Goal: Information Seeking & Learning: Compare options

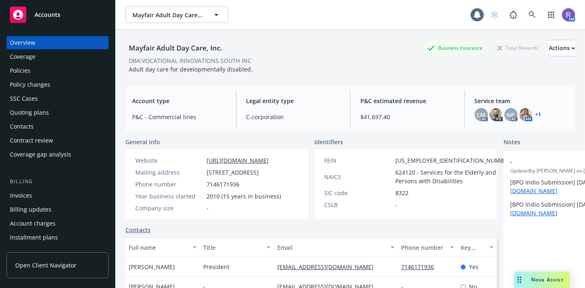
click at [31, 69] on div "Policies" at bounding box center [57, 70] width 95 height 13
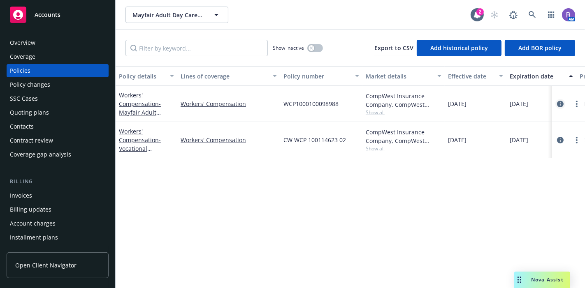
click at [559, 106] on icon "circleInformation" at bounding box center [560, 104] width 7 height 7
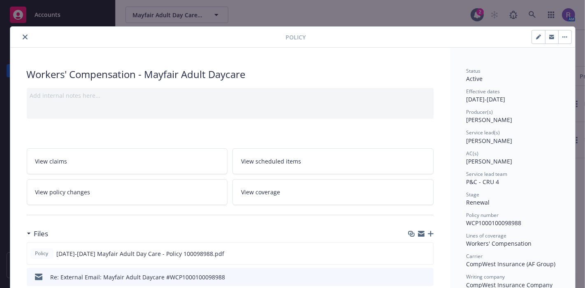
click at [20, 36] on button "close" at bounding box center [25, 37] width 10 height 10
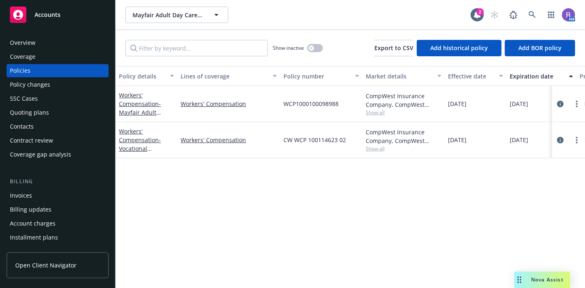
click at [40, 47] on div "Overview" at bounding box center [57, 42] width 95 height 13
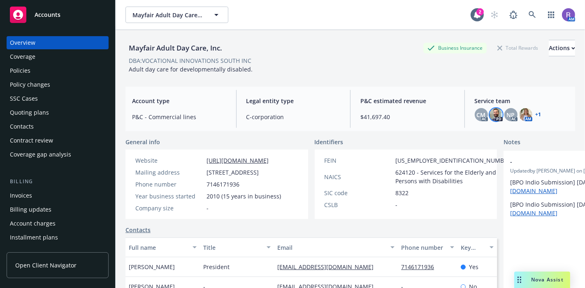
click at [490, 115] on img at bounding box center [496, 114] width 13 height 13
click at [334, 81] on div "Mayfair Adult Day Care, Inc. Business Insurance Total Rewards Actions DBA: VOCA…" at bounding box center [350, 169] width 450 height 278
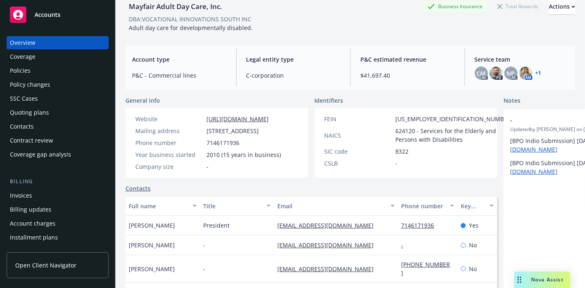
click at [30, 74] on div "Policies" at bounding box center [57, 70] width 95 height 13
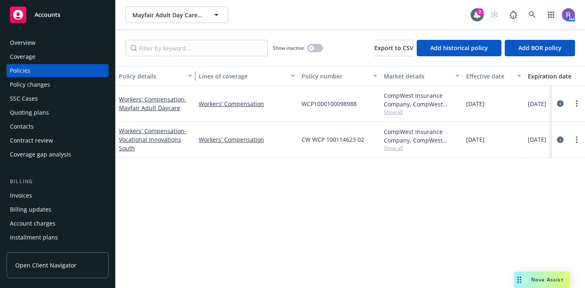
drag, startPoint x: 174, startPoint y: 74, endPoint x: 192, endPoint y: 81, distance: 19.1
click at [192, 81] on div "button" at bounding box center [191, 76] width 4 height 19
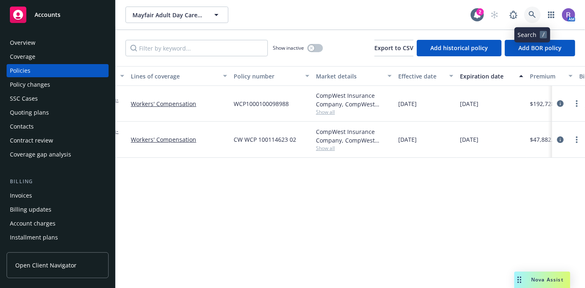
click at [532, 12] on icon at bounding box center [532, 14] width 7 height 7
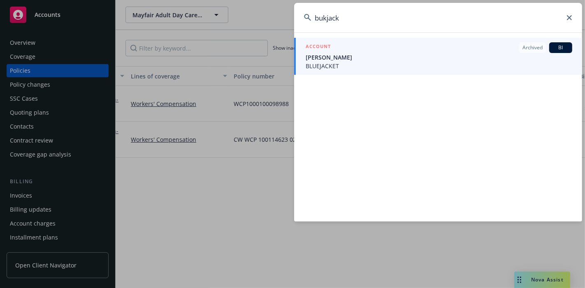
click at [328, 19] on input "bukjack" at bounding box center [438, 18] width 288 height 30
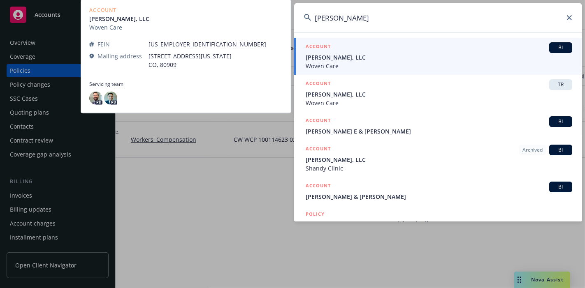
type input "buk jack"
drag, startPoint x: 360, startPoint y: 60, endPoint x: 336, endPoint y: 54, distance: 24.2
click at [336, 54] on span "Buck Jack, LLC" at bounding box center [439, 57] width 267 height 9
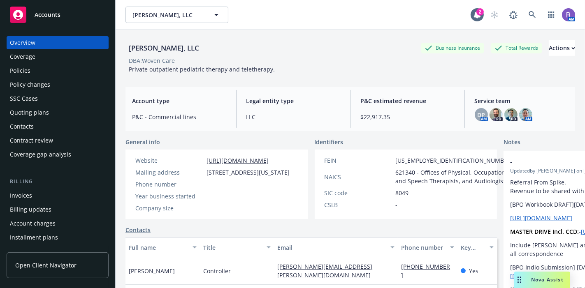
click at [18, 69] on div "Policies" at bounding box center [20, 70] width 21 height 13
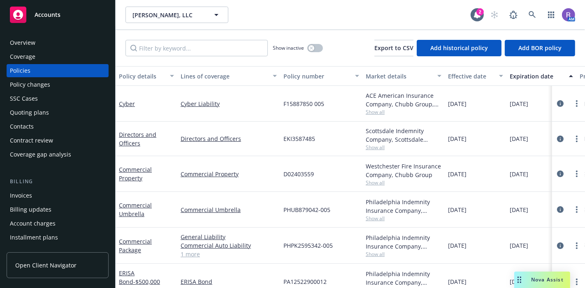
click at [372, 111] on span "Show all" at bounding box center [404, 112] width 76 height 7
click at [557, 105] on icon "circleInformation" at bounding box center [560, 103] width 7 height 7
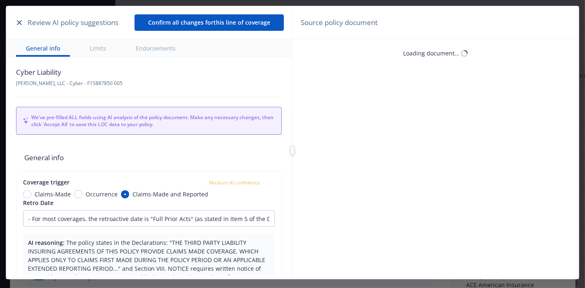
type input "- For most coverages, the retroactive date is "Full Prior Acts" (as stated in I…"
click at [18, 23] on icon "button" at bounding box center [19, 22] width 5 height 5
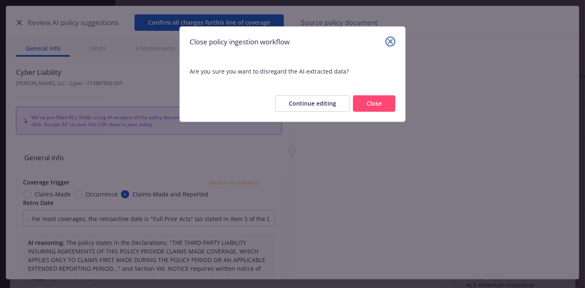
click at [392, 42] on icon "close" at bounding box center [390, 41] width 5 height 5
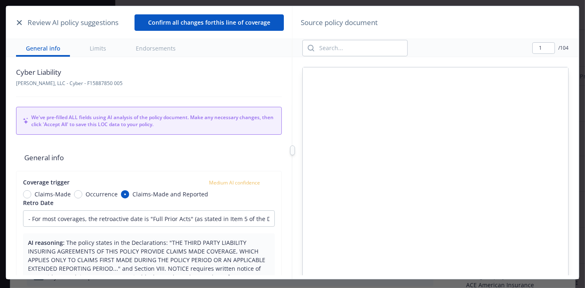
type textarea "x"
type input "- For most coverages, the retroactive date is "Full Prior Acts" (as stated in I…"
type textarea "x"
type input "- For most coverages, the retroactive date is "Full Prior Acts" (as stated in I…"
type textarea "x"
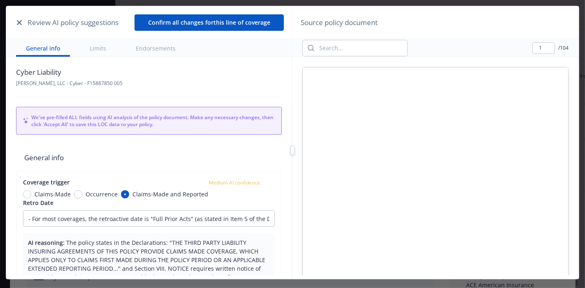
click at [20, 23] on icon "button" at bounding box center [19, 22] width 5 height 5
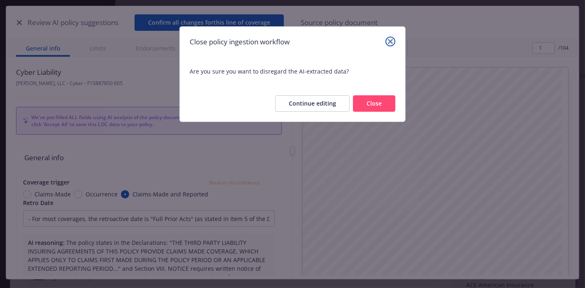
click at [392, 41] on icon "close" at bounding box center [390, 41] width 5 height 5
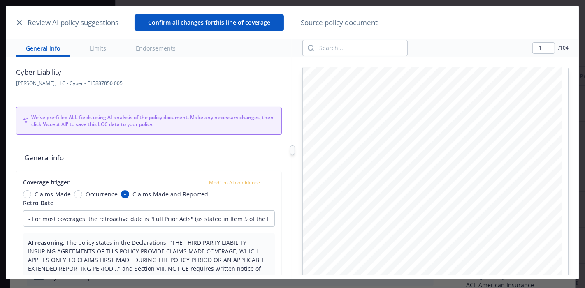
click at [21, 23] on icon "button" at bounding box center [19, 22] width 5 height 5
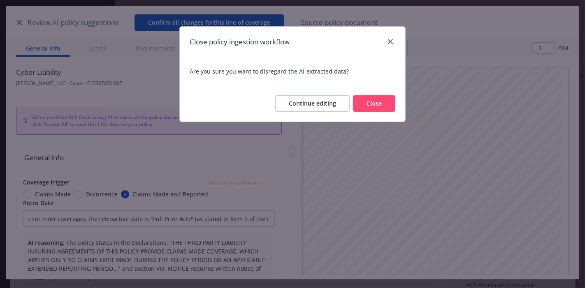
click at [369, 106] on button "Close" at bounding box center [374, 103] width 42 height 16
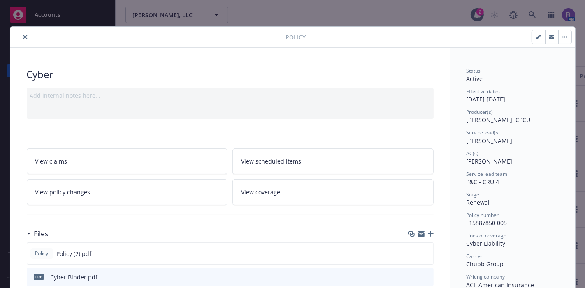
click at [23, 35] on icon "close" at bounding box center [25, 37] width 5 height 5
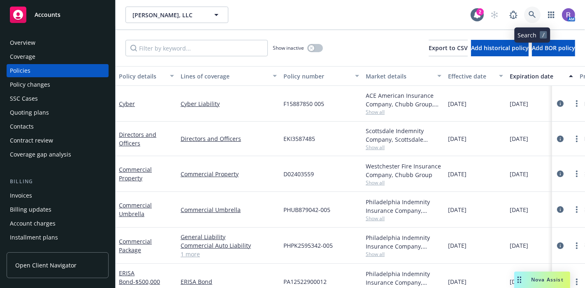
click at [535, 21] on link at bounding box center [532, 15] width 16 height 16
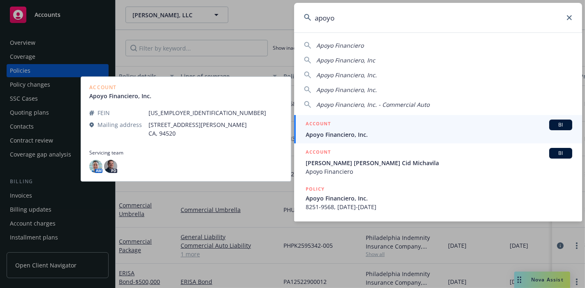
type input "apoyo"
click at [338, 124] on div "ACCOUNT BI" at bounding box center [439, 125] width 267 height 11
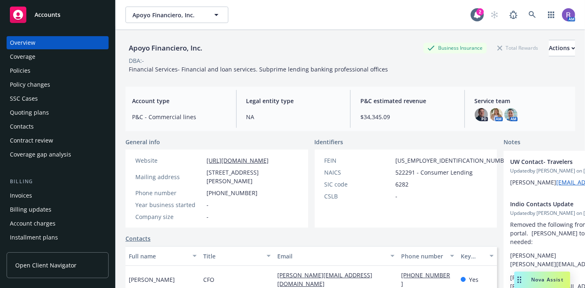
click at [34, 67] on div "Policies" at bounding box center [57, 70] width 95 height 13
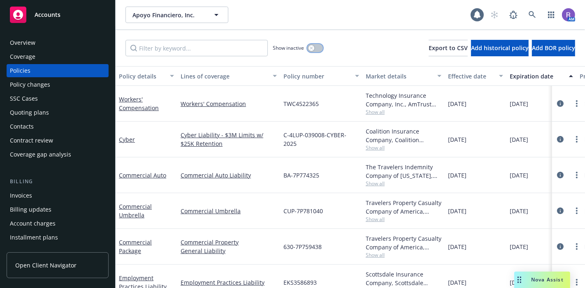
click at [316, 48] on button "button" at bounding box center [315, 48] width 16 height 8
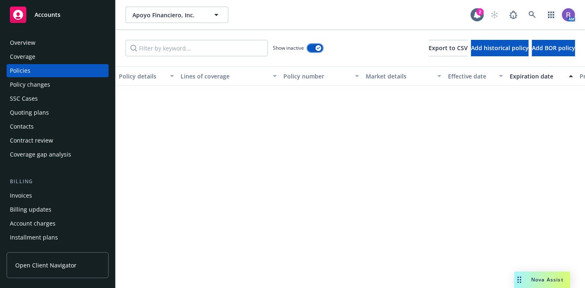
scroll to position [1736, 0]
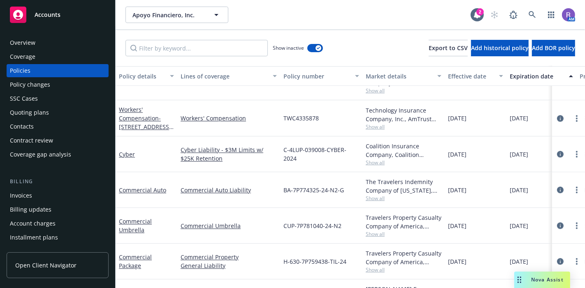
click at [34, 41] on div "Overview" at bounding box center [23, 42] width 26 height 13
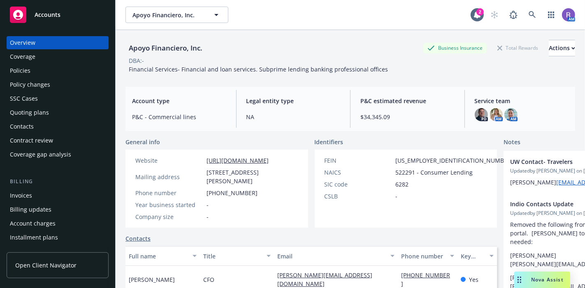
click at [46, 73] on div "Policies" at bounding box center [57, 70] width 95 height 13
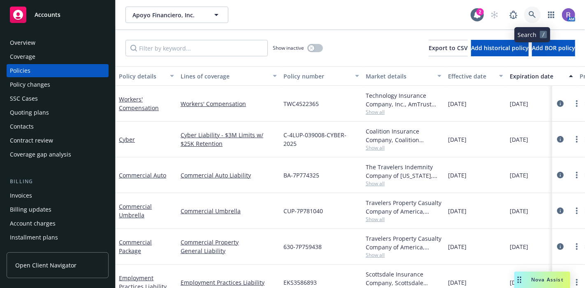
click at [532, 15] on icon at bounding box center [532, 14] width 7 height 7
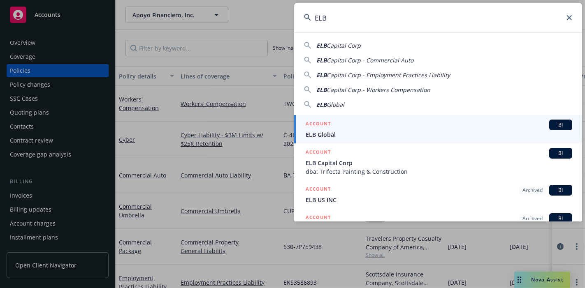
type input "ELB"
click at [414, 123] on div "ACCOUNT BI" at bounding box center [439, 125] width 267 height 11
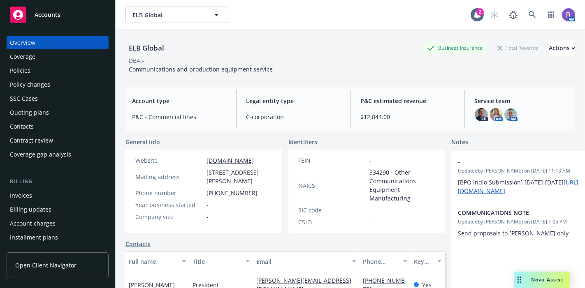
click at [32, 70] on div "Policies" at bounding box center [57, 70] width 95 height 13
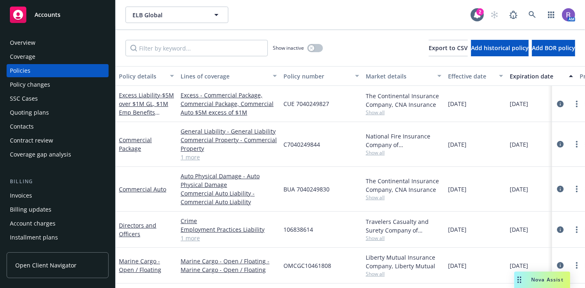
click at [71, 43] on div "Overview" at bounding box center [57, 42] width 95 height 13
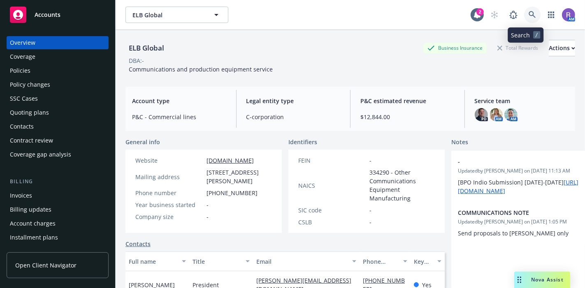
click at [529, 14] on icon at bounding box center [532, 14] width 7 height 7
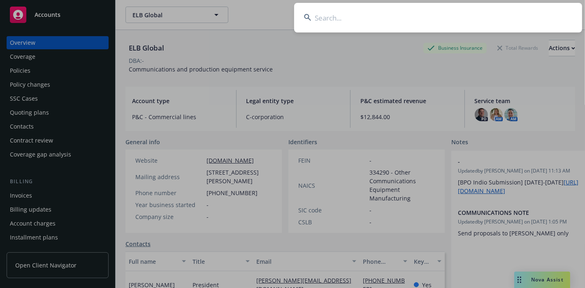
type input "q"
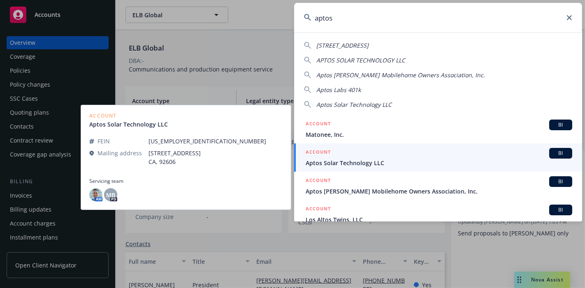
type input "aptos"
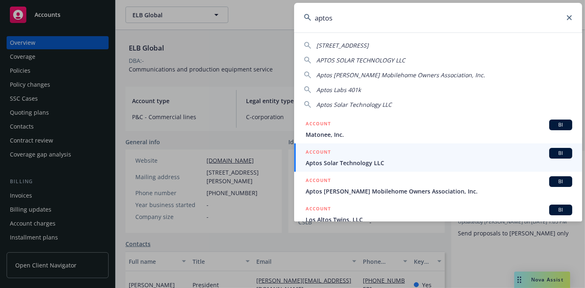
click at [344, 168] on link "ACCOUNT BI Aptos Solar Technology LLC" at bounding box center [438, 158] width 288 height 28
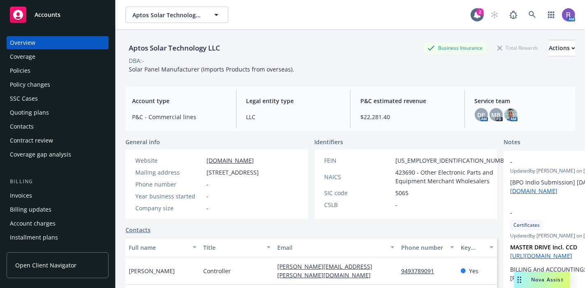
click at [46, 68] on div "Policies" at bounding box center [57, 70] width 95 height 13
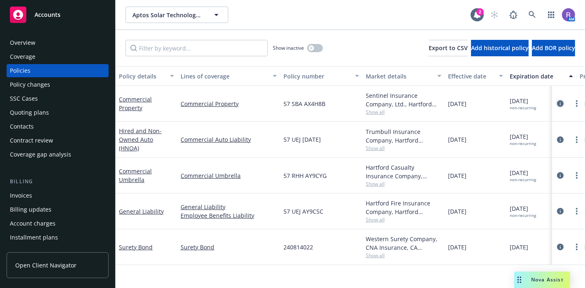
click at [561, 102] on icon "circleInformation" at bounding box center [560, 103] width 7 height 7
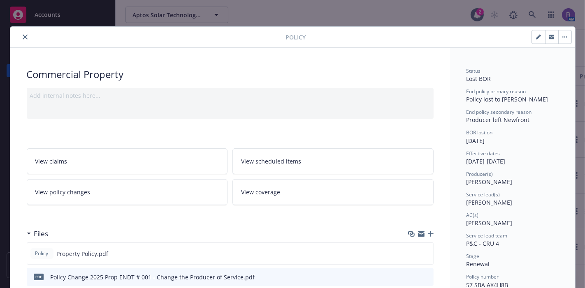
click at [21, 40] on button "close" at bounding box center [25, 37] width 10 height 10
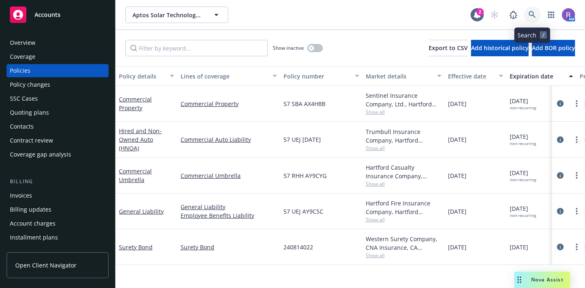
click at [530, 19] on link at bounding box center [532, 15] width 16 height 16
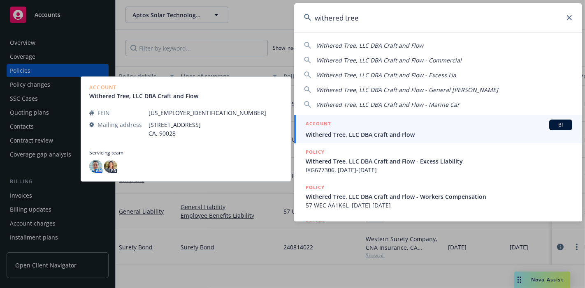
type input "withered tree"
click at [362, 122] on div "ACCOUNT BI" at bounding box center [439, 125] width 267 height 11
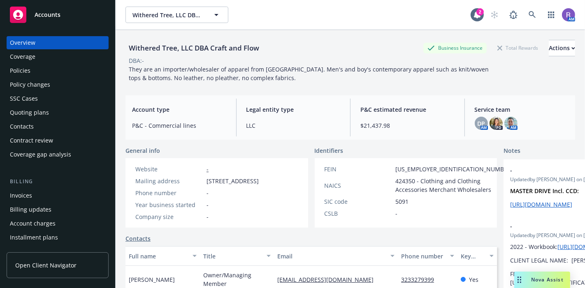
click at [43, 73] on div "Policies" at bounding box center [57, 70] width 95 height 13
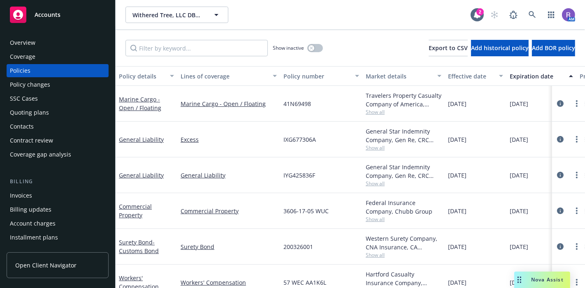
click at [35, 44] on div "Overview" at bounding box center [57, 42] width 95 height 13
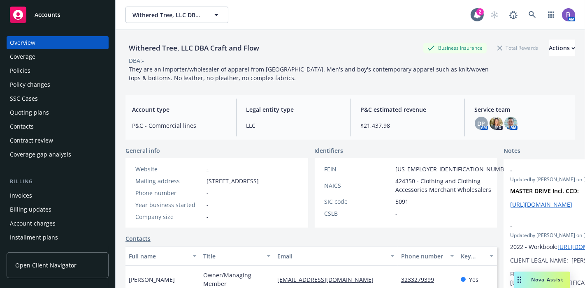
click at [40, 67] on div "Policies" at bounding box center [57, 70] width 95 height 13
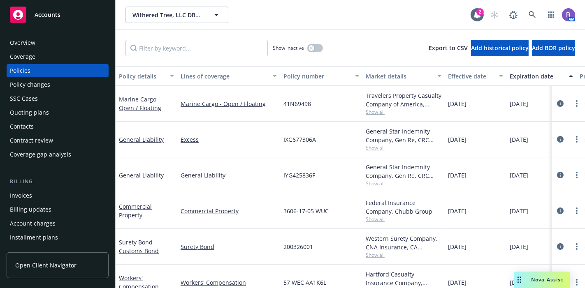
scroll to position [0, 331]
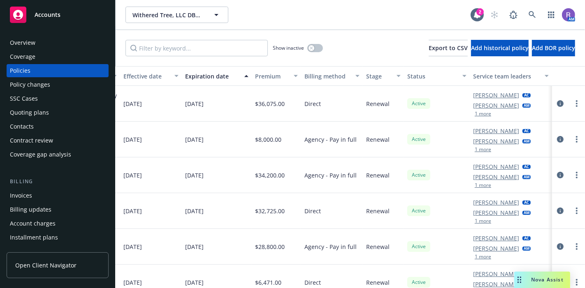
click at [475, 114] on button "1 more" at bounding box center [483, 113] width 16 height 5
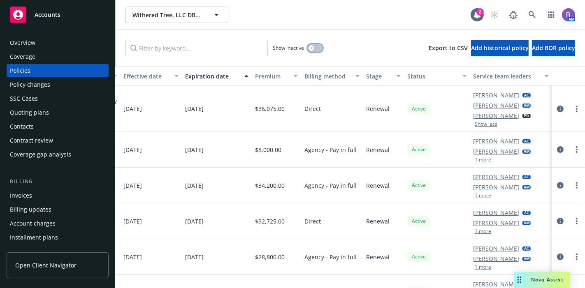
click at [317, 46] on button "button" at bounding box center [315, 48] width 16 height 8
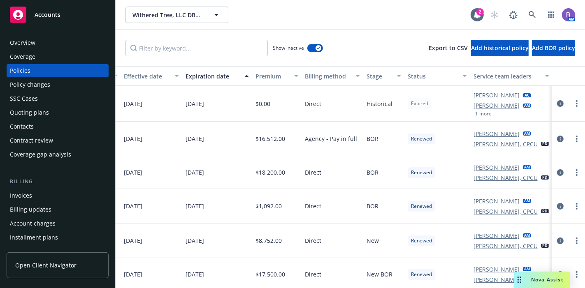
click at [484, 116] on button "1 more" at bounding box center [483, 113] width 16 height 5
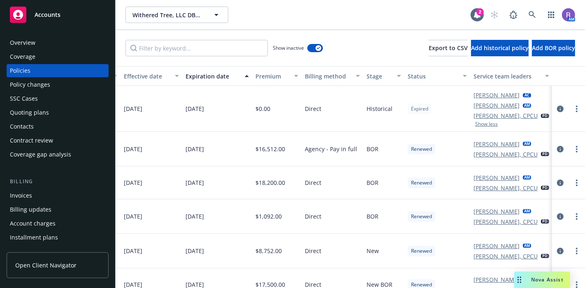
click at [313, 54] on div "Show inactive" at bounding box center [298, 48] width 50 height 16
click at [317, 47] on icon "button" at bounding box center [318, 48] width 3 height 2
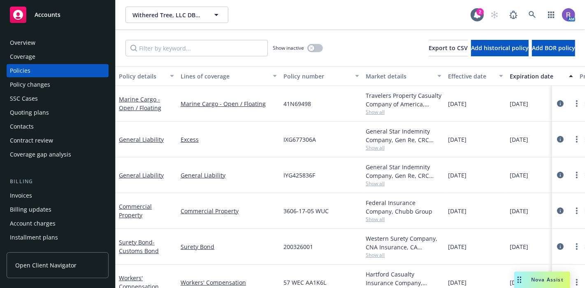
click at [371, 148] on span "Show all" at bounding box center [404, 147] width 76 height 7
click at [346, 30] on div "Show inactive Export to CSV Add historical policy Add BOR policy" at bounding box center [350, 48] width 469 height 36
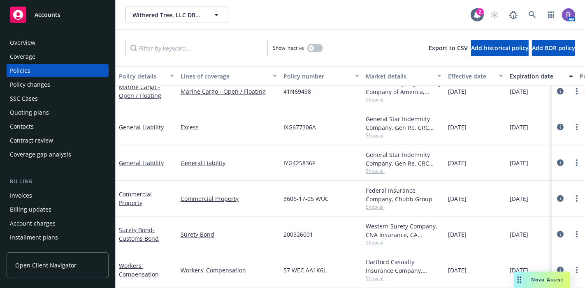
scroll to position [19, 0]
click at [45, 42] on div "Overview" at bounding box center [57, 42] width 95 height 13
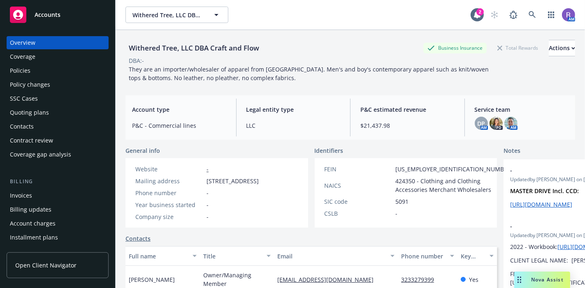
scroll to position [36, 0]
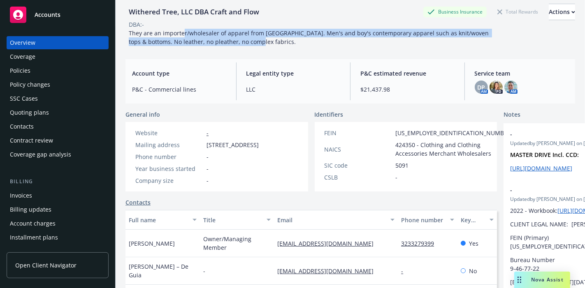
drag, startPoint x: 184, startPoint y: 32, endPoint x: 318, endPoint y: 43, distance: 134.1
click at [318, 43] on div "They are an importer/wholesaler of apparel from China. Men's and boy's contempo…" at bounding box center [310, 37] width 370 height 17
click at [332, 42] on div "They are an importer/wholesaler of apparel from China. Men's and boy's contempo…" at bounding box center [310, 37] width 370 height 17
drag, startPoint x: 280, startPoint y: 34, endPoint x: 346, endPoint y: 44, distance: 66.7
click at [346, 44] on div "They are an importer/wholesaler of apparel from China. Men's and boy's contempo…" at bounding box center [310, 37] width 370 height 17
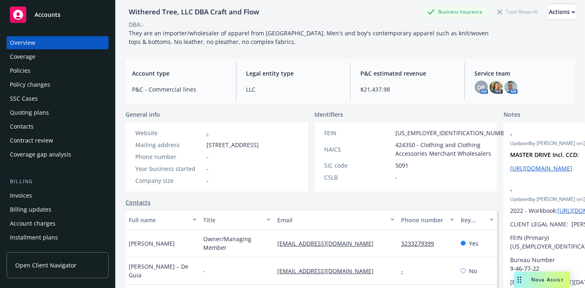
click at [161, 12] on div "Withered Tree, LLC DBA Craft and Flow" at bounding box center [193, 12] width 137 height 11
copy div "Withered Tree, LLC DBA Craft and Flow"
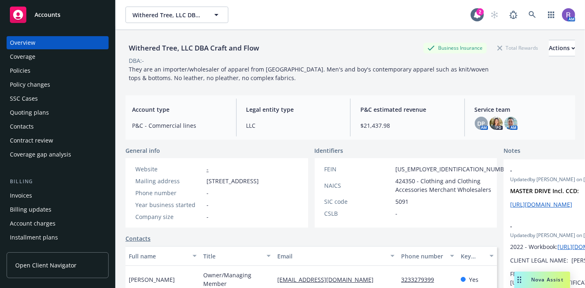
click at [317, 73] on div "They are an importer/wholesaler of apparel from China. Men's and boy's contempo…" at bounding box center [310, 73] width 370 height 17
click at [30, 72] on div "Policies" at bounding box center [57, 70] width 95 height 13
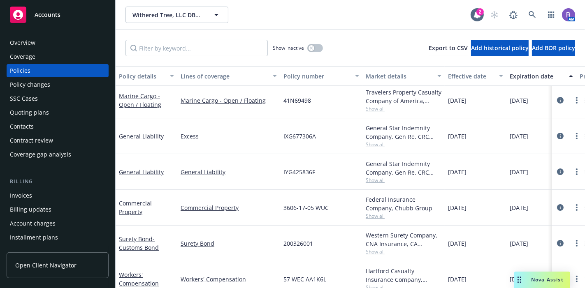
scroll to position [3, 133]
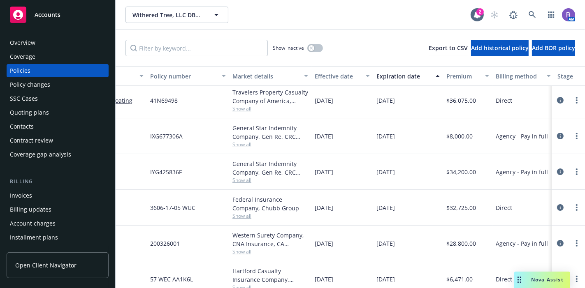
click at [34, 44] on div "Overview" at bounding box center [23, 42] width 26 height 13
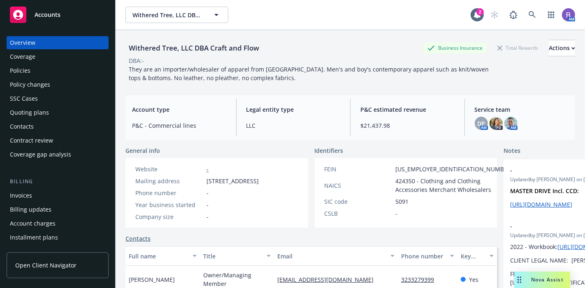
click at [41, 72] on div "Policies" at bounding box center [57, 70] width 95 height 13
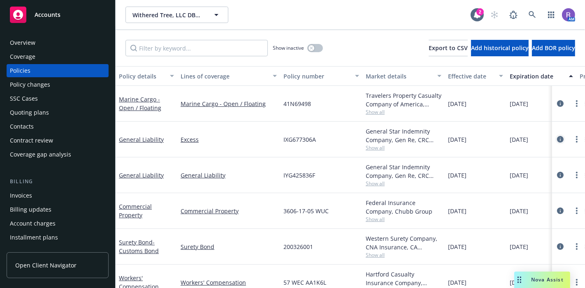
click at [557, 138] on icon "circleInformation" at bounding box center [560, 139] width 7 height 7
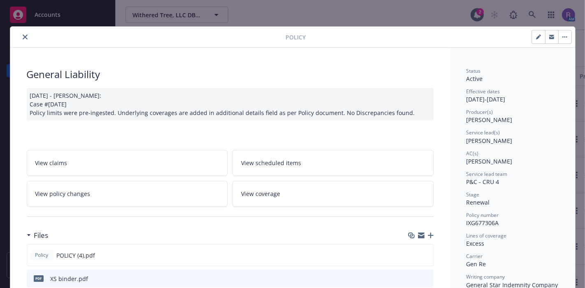
scroll to position [130, 0]
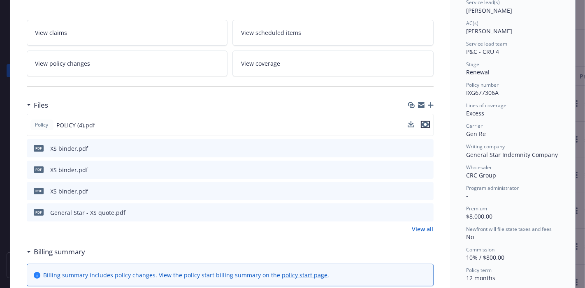
click at [422, 122] on icon "preview file" at bounding box center [425, 125] width 7 height 6
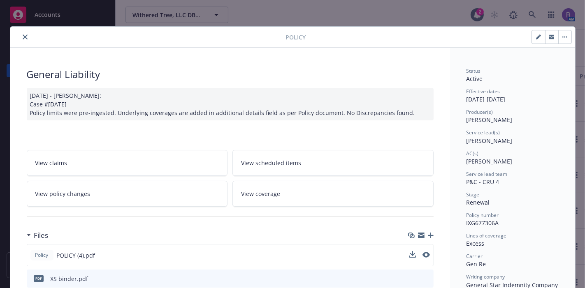
click at [23, 38] on icon "close" at bounding box center [25, 37] width 5 height 5
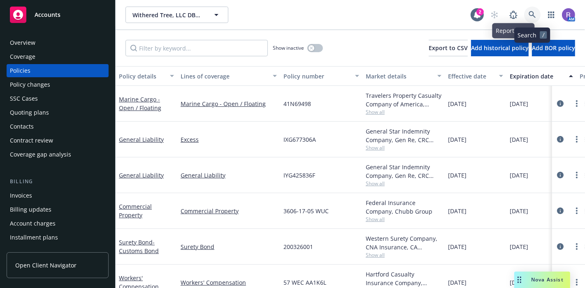
click at [535, 15] on icon at bounding box center [532, 14] width 7 height 7
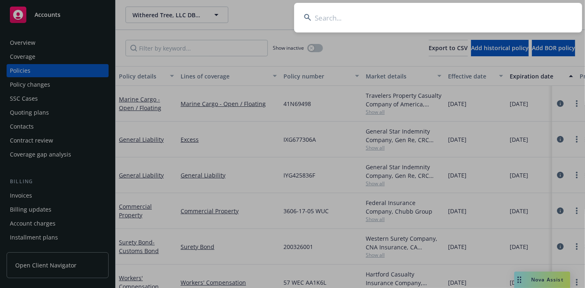
click at [510, 16] on input at bounding box center [438, 18] width 288 height 30
type input "C"
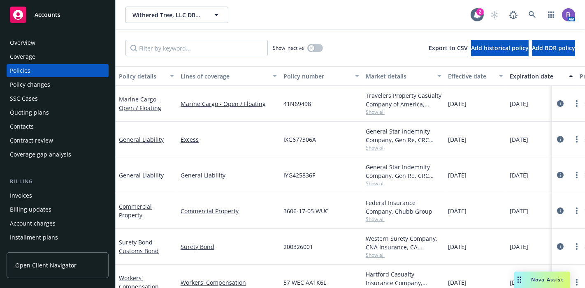
click at [23, 50] on div "Overview Coverage Policies Policy changes SSC Cases Quoting plans Contacts Cont…" at bounding box center [58, 98] width 102 height 125
click at [33, 44] on div "Overview" at bounding box center [23, 42] width 26 height 13
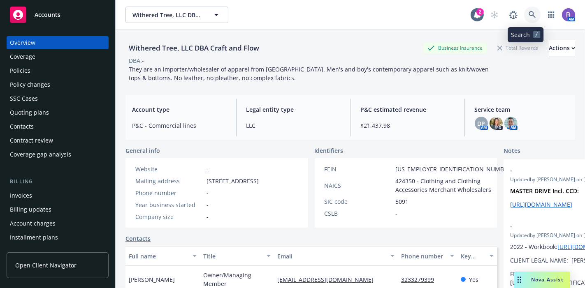
click at [529, 16] on icon at bounding box center [532, 14] width 7 height 7
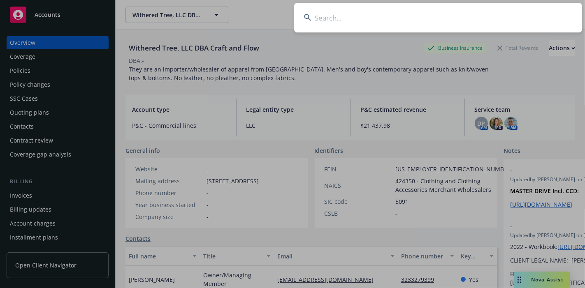
click at [499, 18] on input at bounding box center [438, 18] width 288 height 30
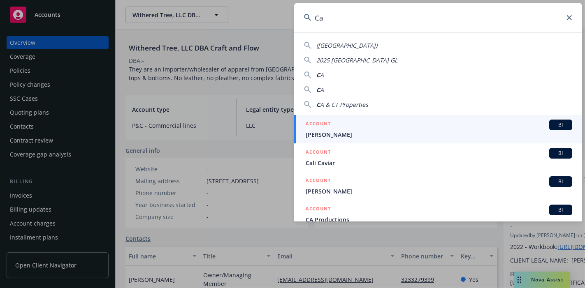
type input "C"
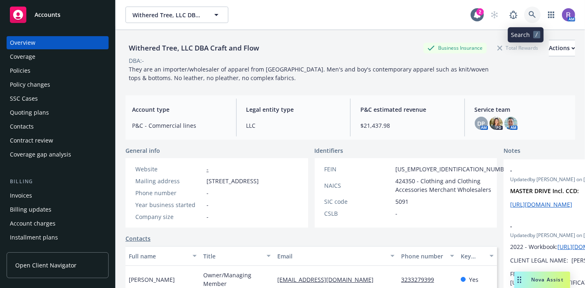
click at [529, 15] on icon at bounding box center [532, 14] width 7 height 7
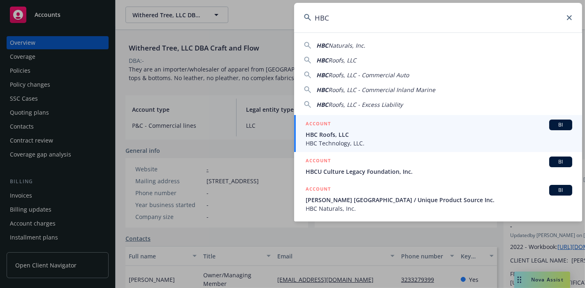
type input "HBC"
click at [416, 125] on div "ACCOUNT BI" at bounding box center [439, 125] width 267 height 11
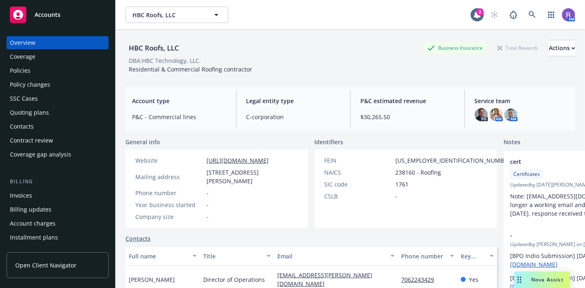
click at [58, 70] on div "Policies" at bounding box center [57, 70] width 95 height 13
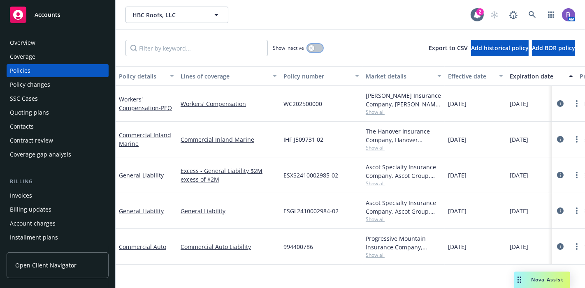
click at [313, 46] on div "button" at bounding box center [312, 48] width 6 height 6
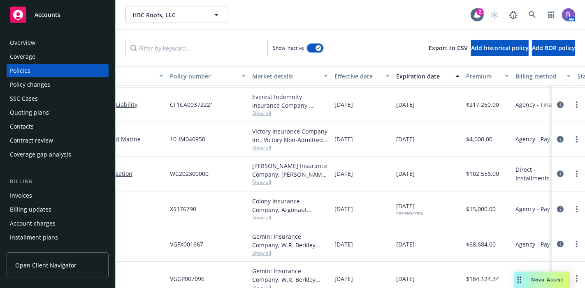
scroll to position [194, 114]
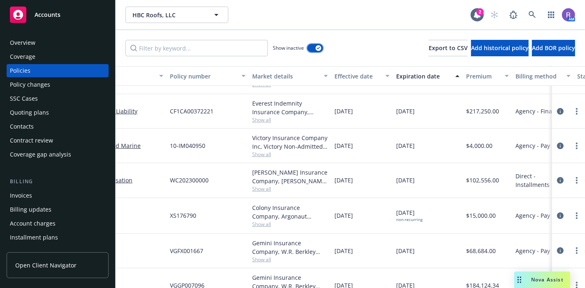
click at [318, 48] on icon "button" at bounding box center [318, 48] width 3 height 2
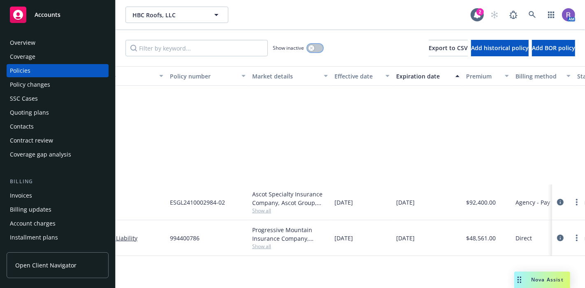
scroll to position [0, 114]
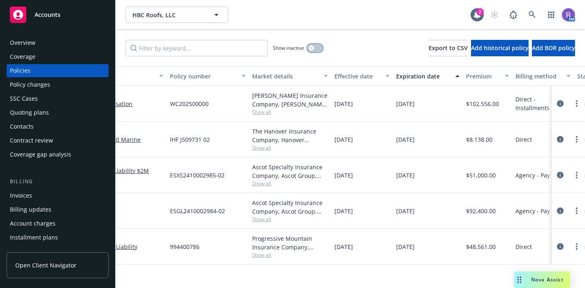
click at [311, 46] on div "button" at bounding box center [312, 48] width 6 height 6
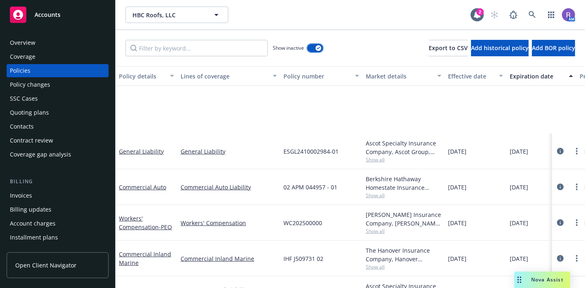
scroll to position [614, 0]
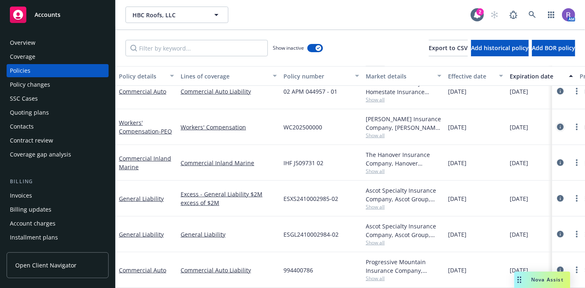
click at [557, 124] on icon "circleInformation" at bounding box center [560, 127] width 7 height 7
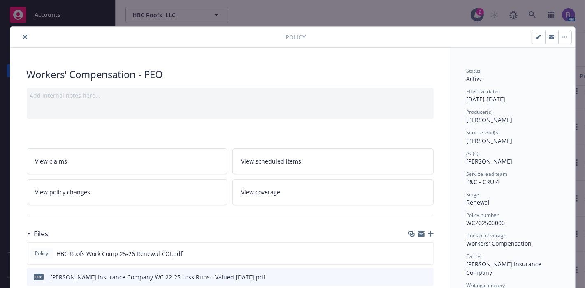
click at [23, 41] on button "close" at bounding box center [25, 37] width 10 height 10
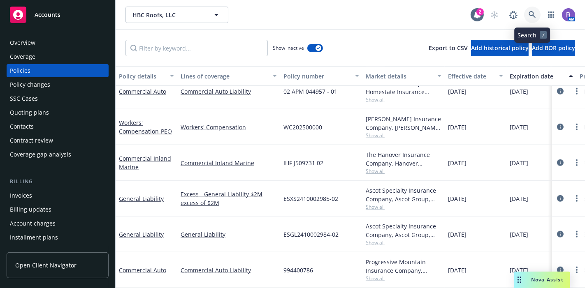
click at [531, 9] on link at bounding box center [532, 15] width 16 height 16
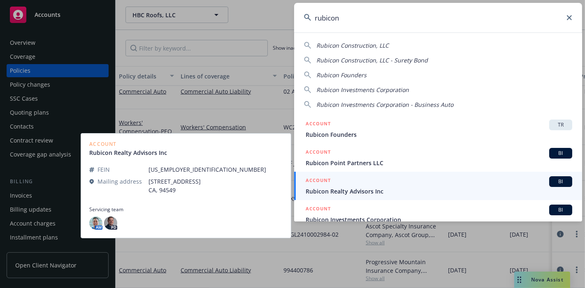
type input "rubicon"
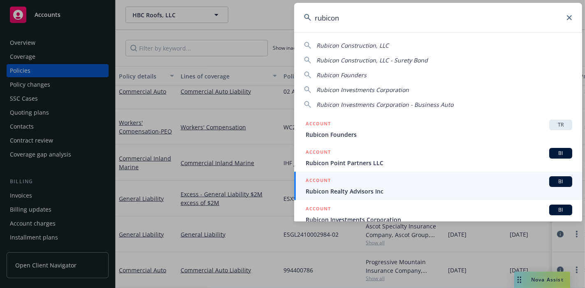
click at [353, 185] on div "ACCOUNT BI" at bounding box center [439, 181] width 267 height 11
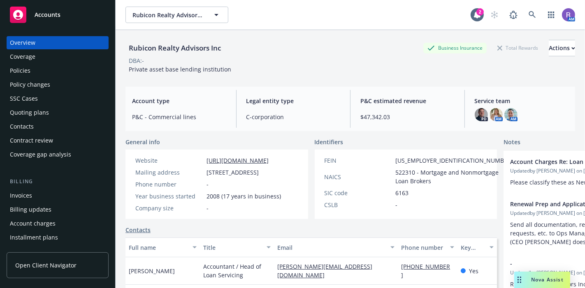
click at [42, 70] on div "Policies" at bounding box center [57, 70] width 95 height 13
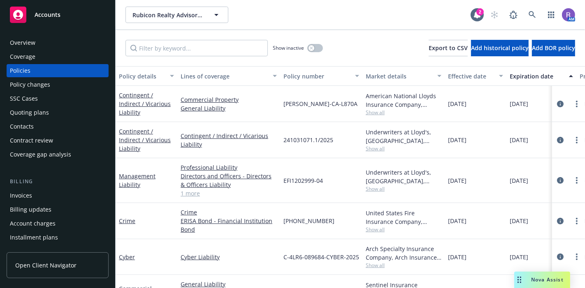
click at [32, 201] on div "Invoices" at bounding box center [57, 195] width 95 height 13
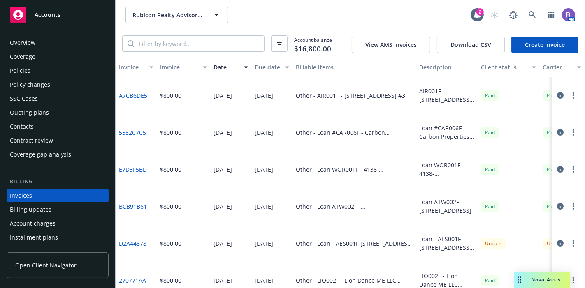
click at [32, 38] on div "Overview" at bounding box center [23, 42] width 26 height 13
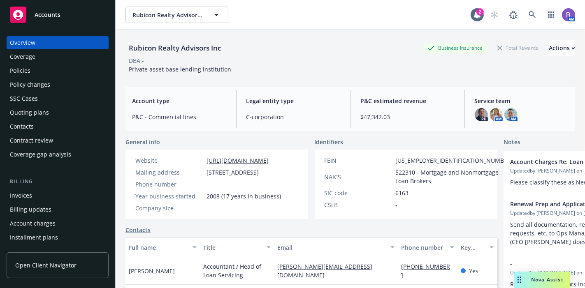
click at [259, 162] on link "https://rubiconmortgagefund.com/" at bounding box center [237, 161] width 62 height 8
click at [38, 71] on div "Policies" at bounding box center [57, 70] width 95 height 13
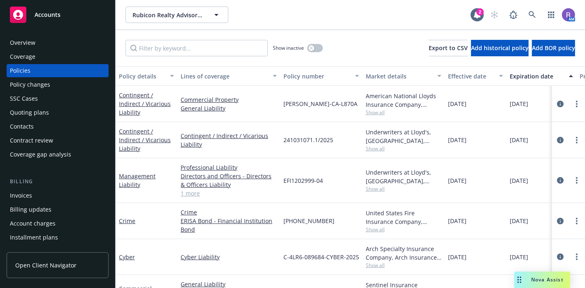
click at [32, 42] on div "Overview" at bounding box center [23, 42] width 26 height 13
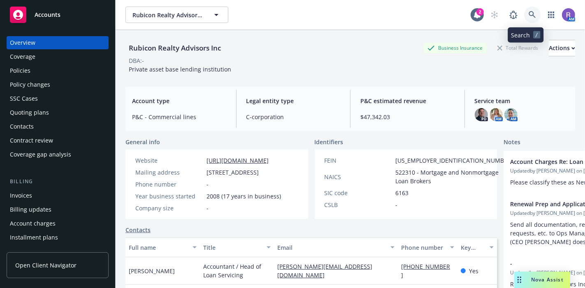
click at [524, 19] on link at bounding box center [532, 15] width 16 height 16
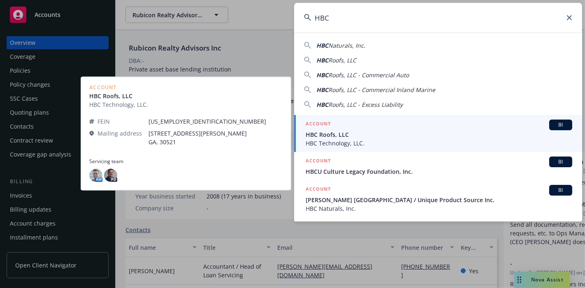
type input "HBC"
click at [413, 132] on span "HBC Roofs, LLC" at bounding box center [439, 134] width 267 height 9
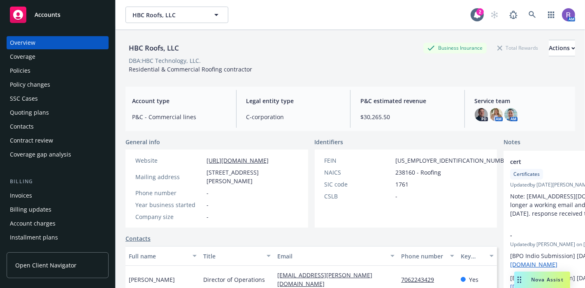
click at [40, 74] on div "Policies" at bounding box center [57, 70] width 95 height 13
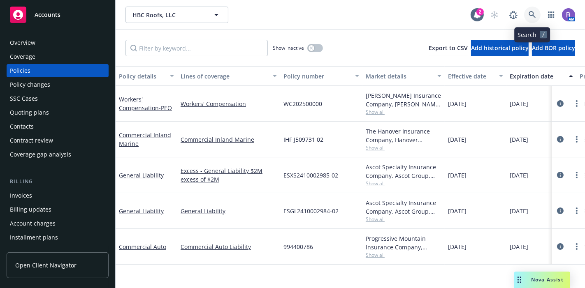
click at [535, 21] on link at bounding box center [532, 15] width 16 height 16
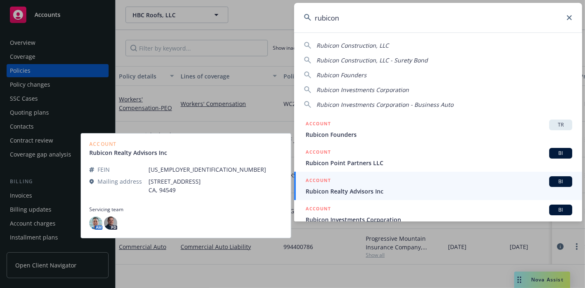
type input "rubicon"
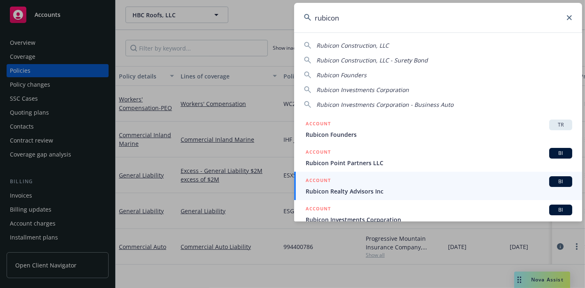
click at [351, 186] on div "ACCOUNT BI" at bounding box center [439, 181] width 267 height 11
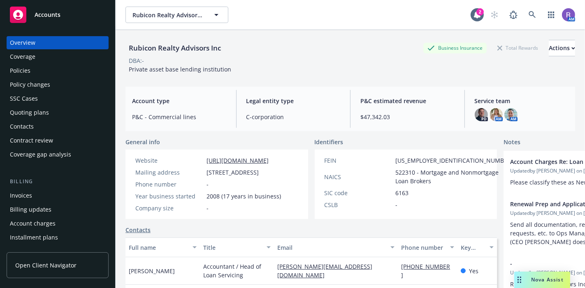
click at [41, 70] on div "Policies" at bounding box center [57, 70] width 95 height 13
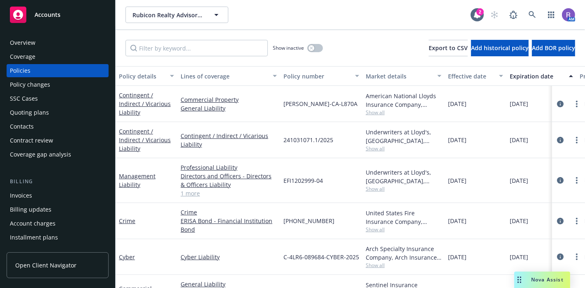
click at [376, 190] on span "Show all" at bounding box center [404, 189] width 76 height 7
click at [318, 30] on div "Show inactive Export to CSV Add historical policy Add BOR policy" at bounding box center [350, 48] width 469 height 36
click at [184, 194] on link "1 more" at bounding box center [229, 193] width 96 height 9
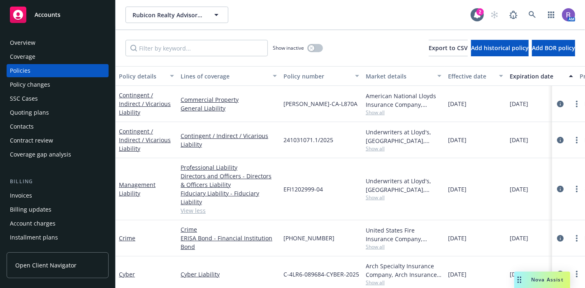
click at [22, 43] on div "Overview" at bounding box center [23, 42] width 26 height 13
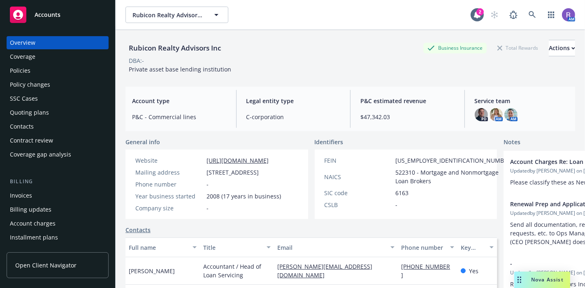
click at [46, 69] on div "Policies" at bounding box center [57, 70] width 95 height 13
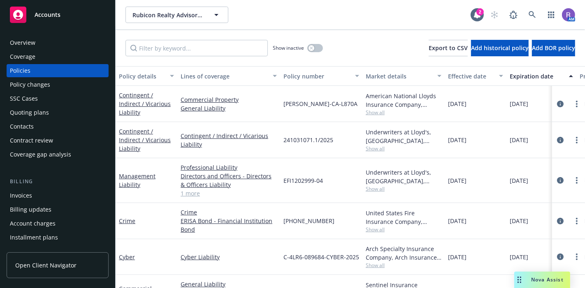
click at [27, 191] on div "Invoices" at bounding box center [21, 195] width 22 height 13
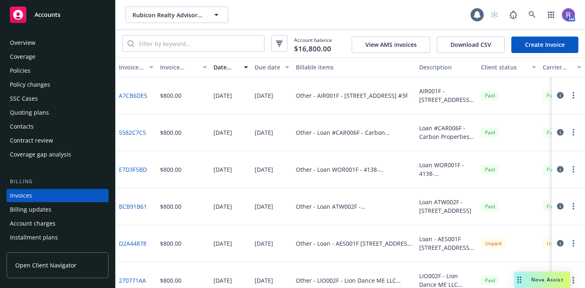
scroll to position [38, 0]
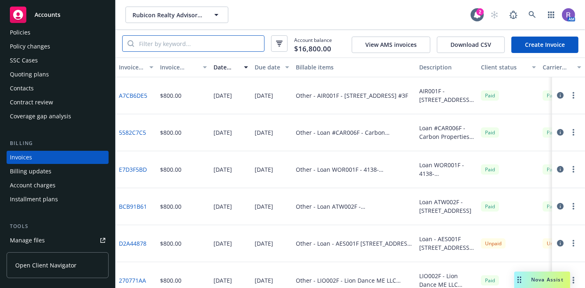
click at [197, 49] on input "search" at bounding box center [199, 44] width 130 height 16
type input "other"
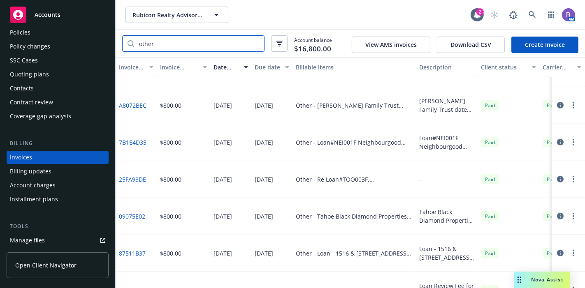
scroll to position [0, 0]
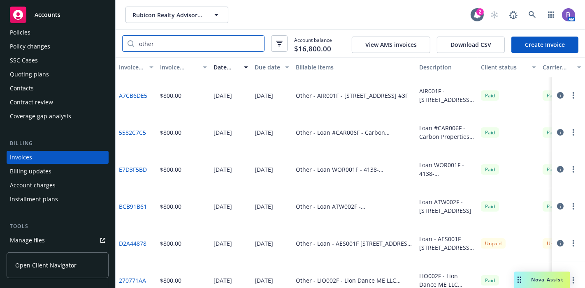
click at [256, 44] on input "other" at bounding box center [199, 44] width 130 height 16
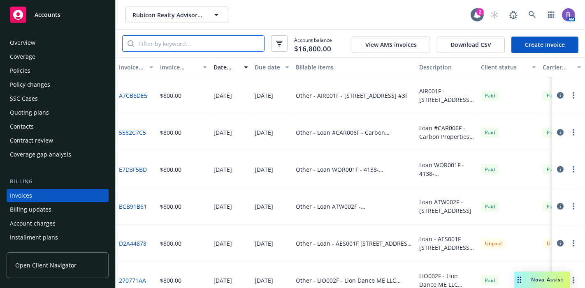
scroll to position [0, 0]
click at [536, 14] on icon at bounding box center [532, 14] width 7 height 7
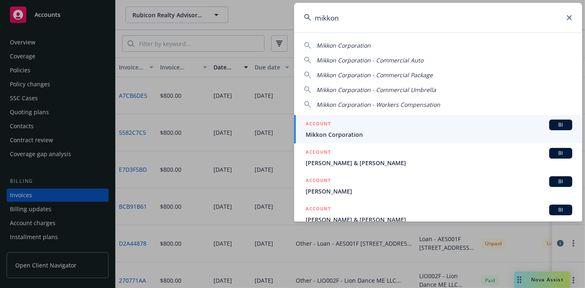
type input "mikkon"
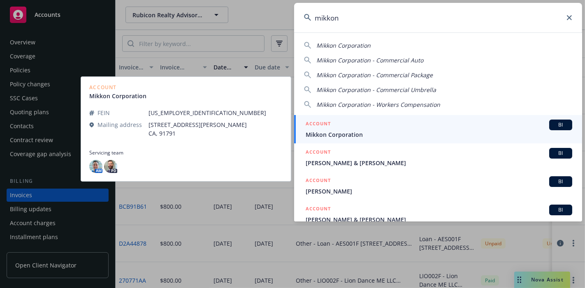
click at [356, 127] on div "ACCOUNT BI" at bounding box center [439, 125] width 267 height 11
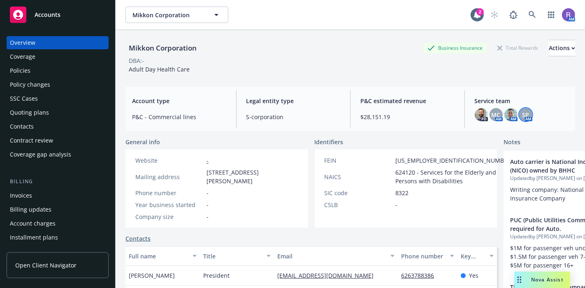
click at [522, 116] on span "SP" at bounding box center [525, 115] width 7 height 9
click at [376, 61] on div "DBA: -" at bounding box center [350, 60] width 450 height 9
click at [73, 74] on div "Policies" at bounding box center [57, 70] width 95 height 13
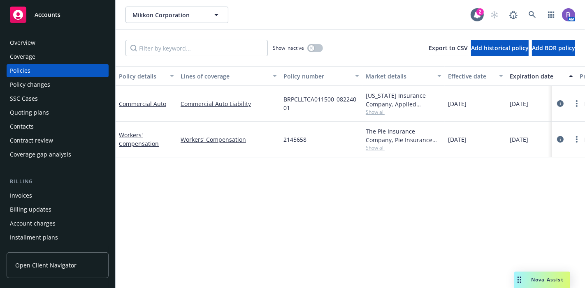
click at [31, 39] on div "Overview" at bounding box center [23, 42] width 26 height 13
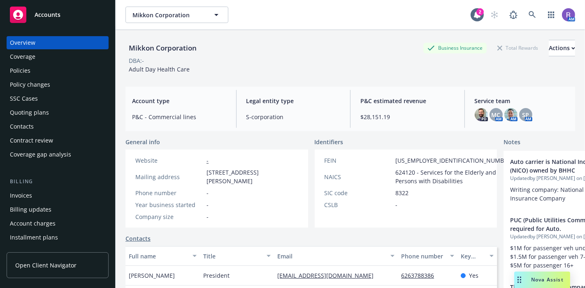
click at [28, 67] on div "Policies" at bounding box center [20, 70] width 21 height 13
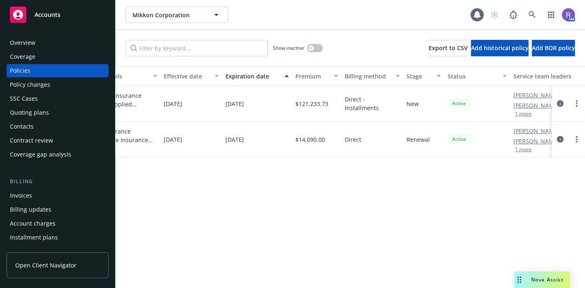
scroll to position [0, 324]
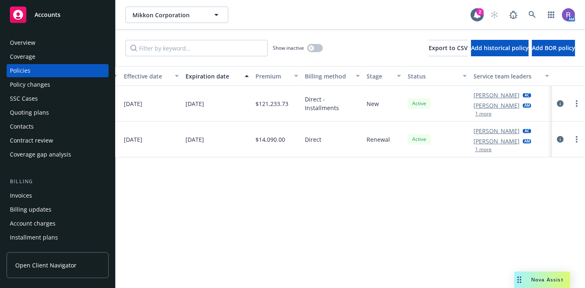
click at [485, 112] on button "1 more" at bounding box center [483, 113] width 16 height 5
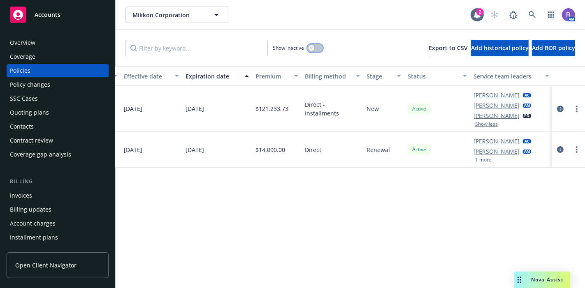
click at [313, 47] on div "button" at bounding box center [312, 48] width 6 height 6
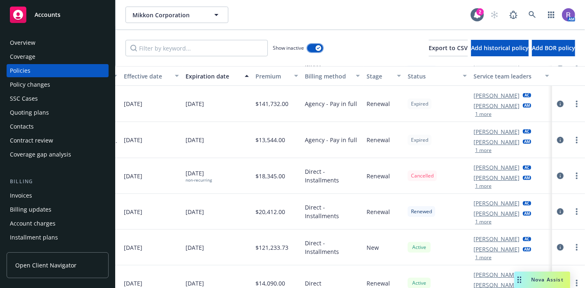
scroll to position [350, 324]
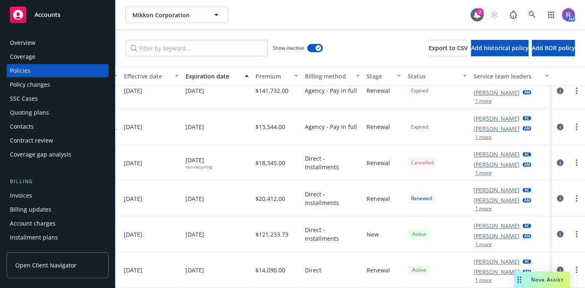
click at [485, 206] on button "1 more" at bounding box center [483, 208] width 16 height 5
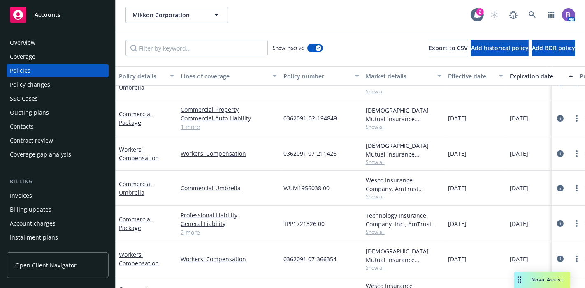
scroll to position [53, 0]
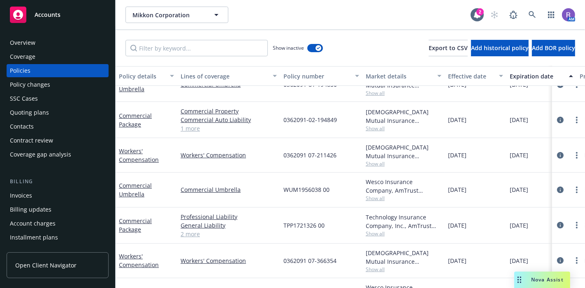
click at [19, 44] on div "Overview" at bounding box center [23, 42] width 26 height 13
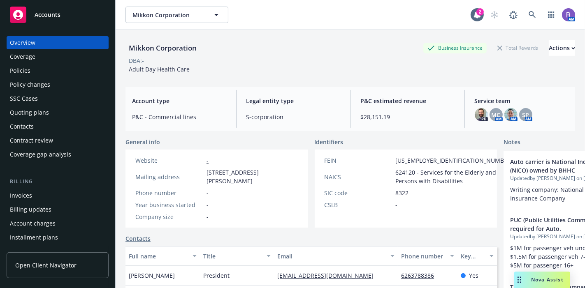
click at [20, 66] on div "Policies" at bounding box center [20, 70] width 21 height 13
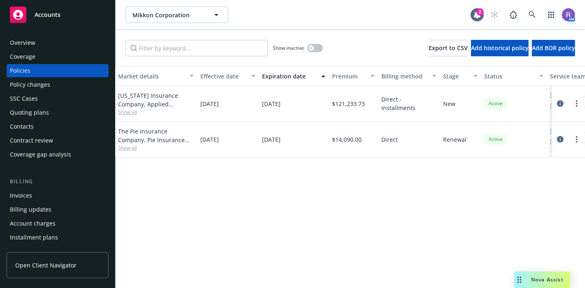
scroll to position [0, 268]
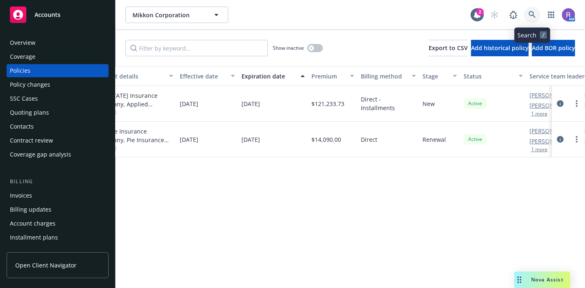
click at [531, 12] on icon at bounding box center [532, 14] width 7 height 7
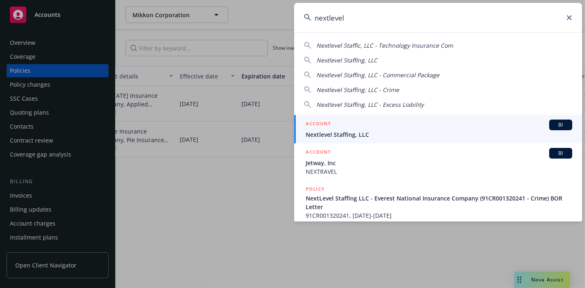
type input "nextlevel"
click at [411, 128] on div "ACCOUNT BI" at bounding box center [439, 125] width 267 height 11
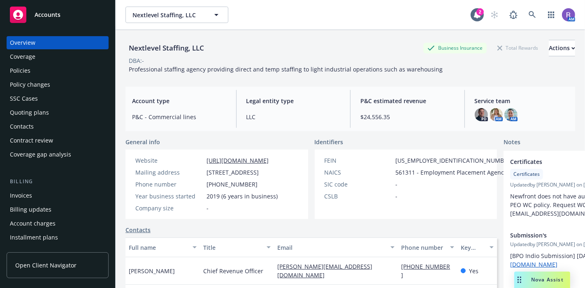
click at [56, 70] on div "Policies" at bounding box center [57, 70] width 95 height 13
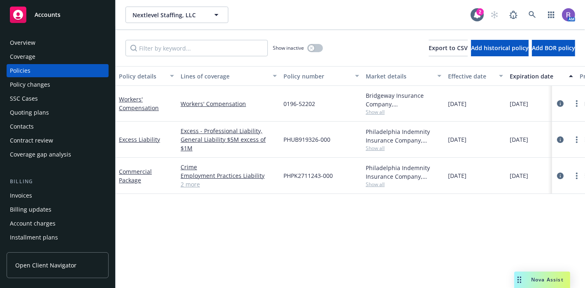
click at [372, 112] on span "Show all" at bounding box center [404, 112] width 76 height 7
click at [410, 223] on div "Policy details Lines of coverage Policy number Market details Effective date Ex…" at bounding box center [350, 177] width 469 height 222
click at [537, 7] on span at bounding box center [532, 15] width 16 height 16
click at [526, 15] on link at bounding box center [532, 15] width 16 height 16
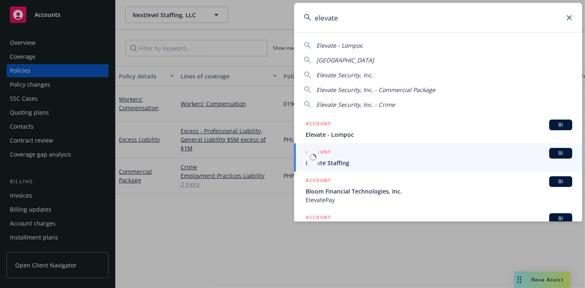
type input "elevate"
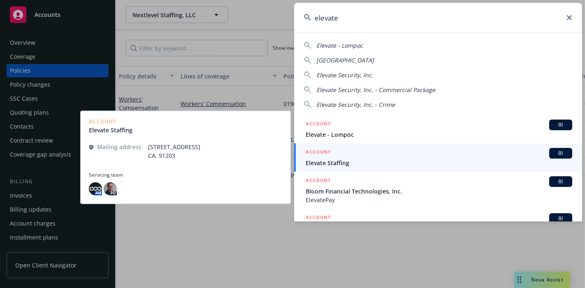
click at [364, 161] on span "Elevate Staffing" at bounding box center [439, 163] width 267 height 9
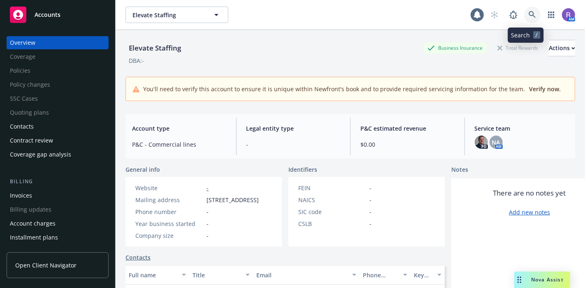
click at [529, 14] on icon at bounding box center [532, 14] width 7 height 7
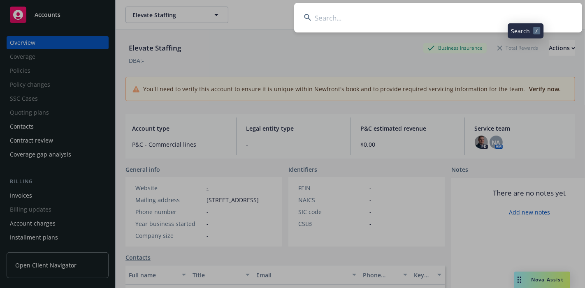
click at [527, 14] on input at bounding box center [438, 18] width 288 height 30
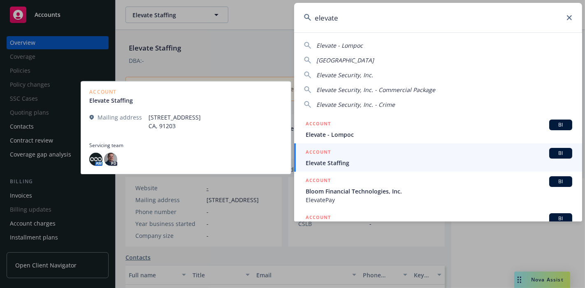
scroll to position [68, 0]
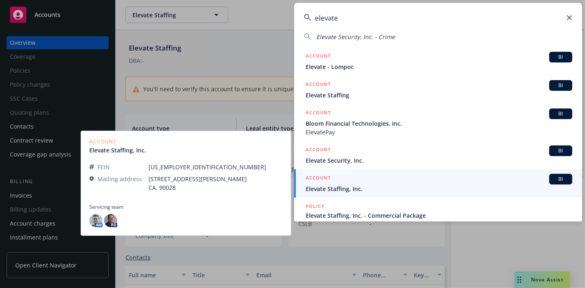
type input "elevate"
click at [333, 192] on span "Elevate Staffing, Inc." at bounding box center [439, 189] width 267 height 9
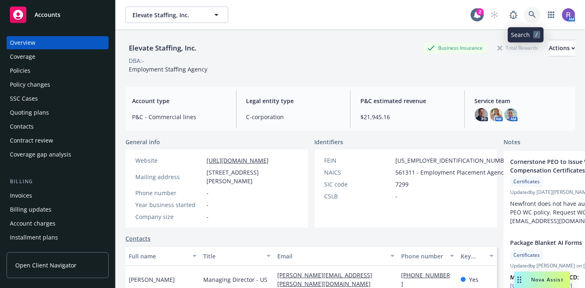
click at [531, 12] on link at bounding box center [532, 15] width 16 height 16
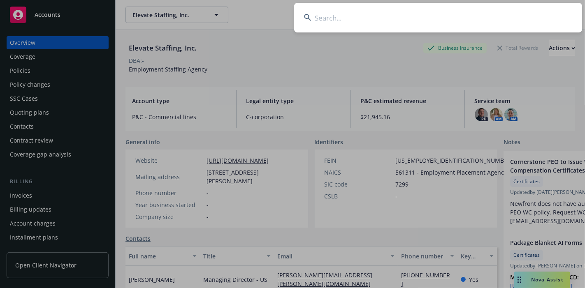
click at [523, 12] on input at bounding box center [438, 18] width 288 height 30
click at [491, 16] on input at bounding box center [438, 18] width 288 height 30
click at [355, 21] on input at bounding box center [438, 18] width 288 height 30
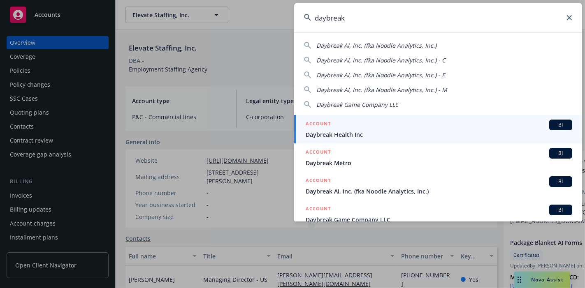
type input "daybreak"
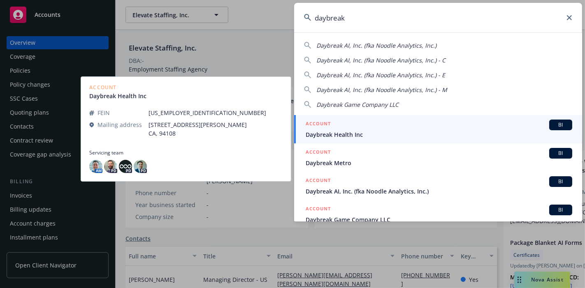
click at [331, 132] on span "Daybreak Health Inc" at bounding box center [439, 134] width 267 height 9
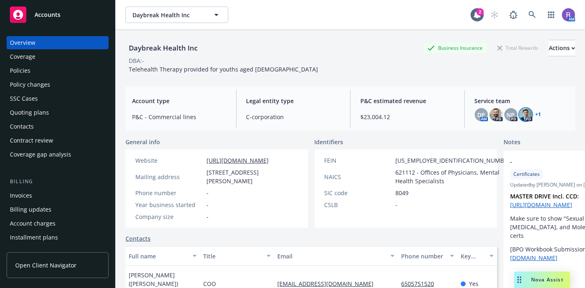
click at [523, 115] on img at bounding box center [525, 114] width 13 height 13
click at [320, 54] on div "Daybreak Health Inc Business Insurance Total Rewards Actions" at bounding box center [350, 48] width 450 height 16
click at [43, 72] on div "Policies" at bounding box center [57, 70] width 95 height 13
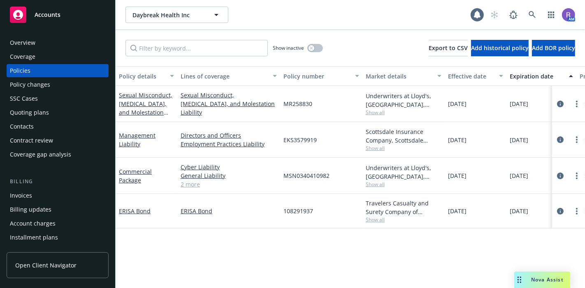
click at [28, 47] on div "Overview" at bounding box center [23, 42] width 26 height 13
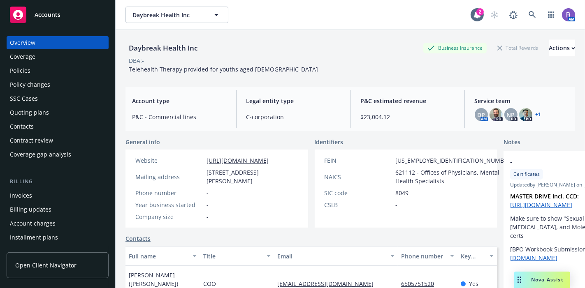
click at [171, 65] on div "DBA: -" at bounding box center [350, 60] width 450 height 9
click at [199, 66] on span "Telehealth Therapy provided for youths aged [DEMOGRAPHIC_DATA]" at bounding box center [223, 69] width 189 height 8
click at [248, 70] on span "Telehealth Therapy provided for youths aged [DEMOGRAPHIC_DATA]" at bounding box center [223, 69] width 189 height 8
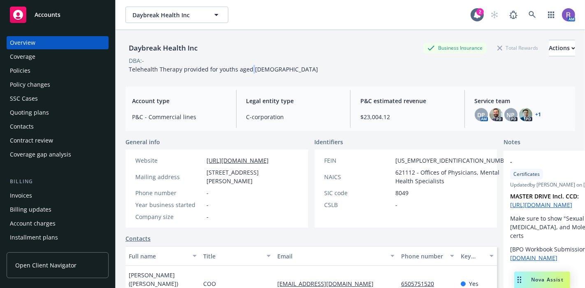
click at [248, 70] on span "Telehealth Therapy provided for youths aged [DEMOGRAPHIC_DATA]" at bounding box center [223, 69] width 189 height 8
click at [39, 67] on div "Policies" at bounding box center [57, 70] width 95 height 13
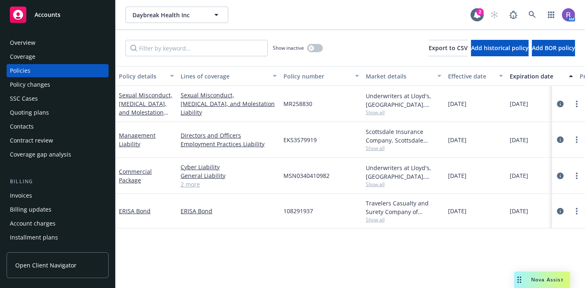
click at [42, 38] on div "Overview" at bounding box center [57, 42] width 95 height 13
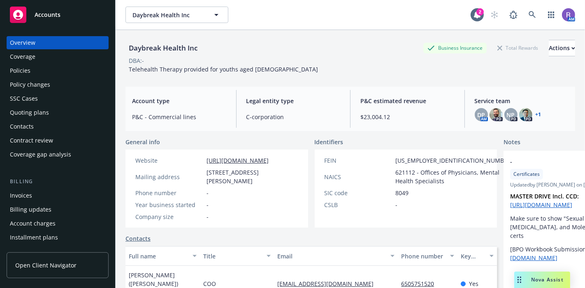
scroll to position [74, 0]
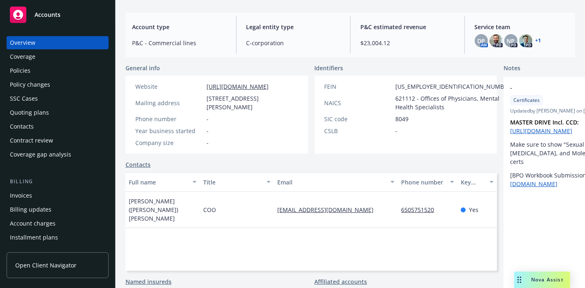
click at [42, 70] on div "Policies" at bounding box center [57, 70] width 95 height 13
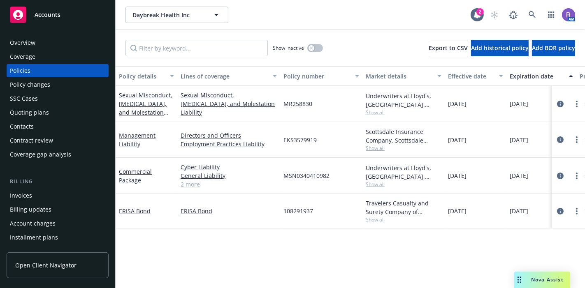
click at [33, 44] on div "Overview" at bounding box center [23, 42] width 26 height 13
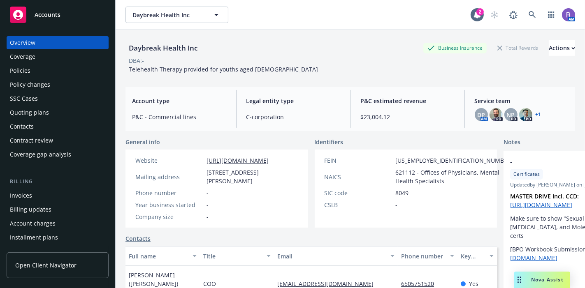
scroll to position [110, 0]
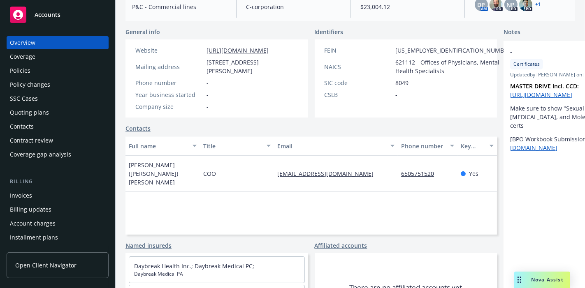
click at [31, 72] on div "Policies" at bounding box center [57, 70] width 95 height 13
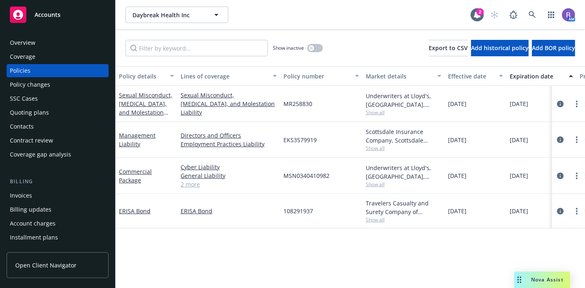
click at [51, 46] on div "Overview" at bounding box center [57, 42] width 95 height 13
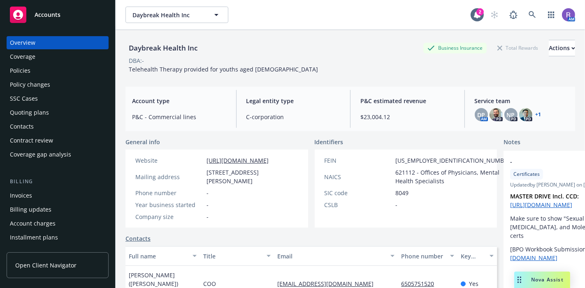
click at [17, 66] on div "Policies" at bounding box center [20, 70] width 21 height 13
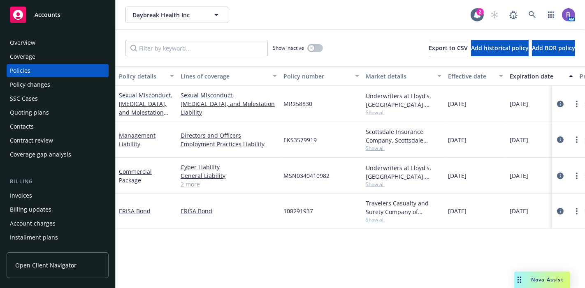
click at [36, 41] on div "Overview" at bounding box center [57, 42] width 95 height 13
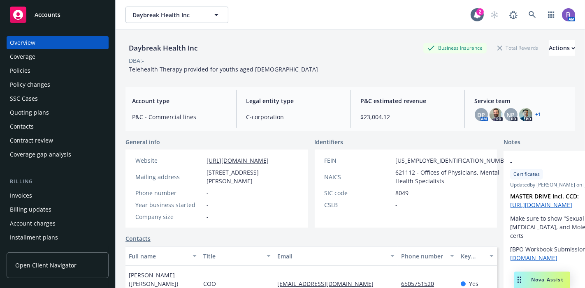
click at [216, 72] on span "Telehealth Therapy provided for youths aged [DEMOGRAPHIC_DATA]" at bounding box center [223, 69] width 189 height 8
click at [529, 16] on icon at bounding box center [532, 14] width 7 height 7
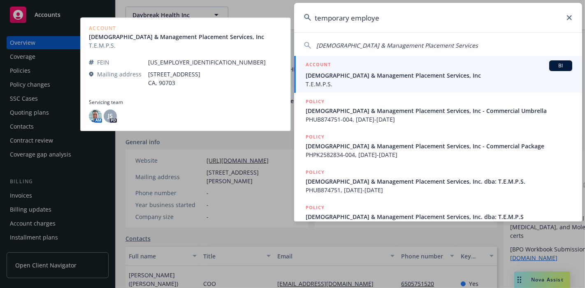
type input "temporary employe"
click at [410, 80] on span "T.E.M.P.S." at bounding box center [439, 84] width 267 height 9
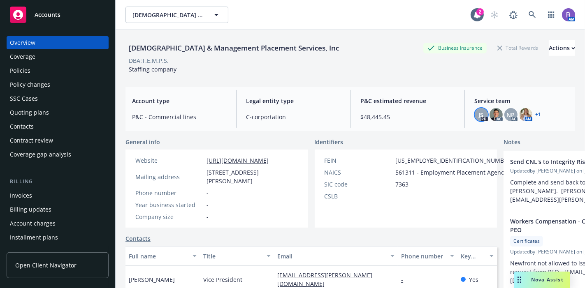
click at [479, 118] on span "JS" at bounding box center [481, 115] width 5 height 9
click at [491, 119] on img at bounding box center [496, 114] width 13 height 13
click at [30, 69] on div "Policies" at bounding box center [57, 70] width 95 height 13
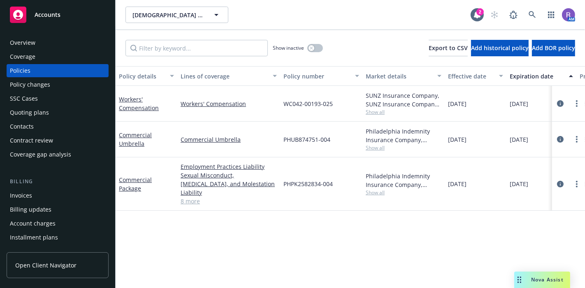
click at [372, 112] on span "Show all" at bounding box center [404, 112] width 76 height 7
click at [406, 248] on div "Policy details Lines of coverage Policy number Market details Effective date Ex…" at bounding box center [350, 177] width 469 height 222
click at [33, 41] on div "Overview" at bounding box center [23, 42] width 26 height 13
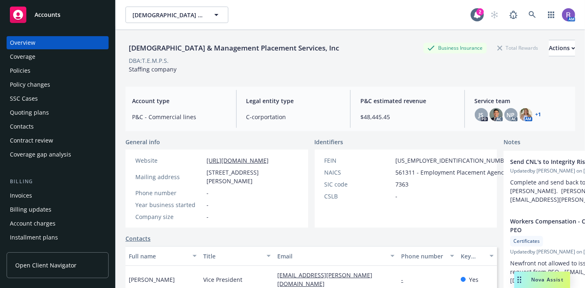
click at [301, 88] on div "Account type P&C - Commercial lines Legal entity type C-corportation P&C estima…" at bounding box center [350, 109] width 450 height 44
click at [7, 72] on link "Policies" at bounding box center [58, 70] width 102 height 13
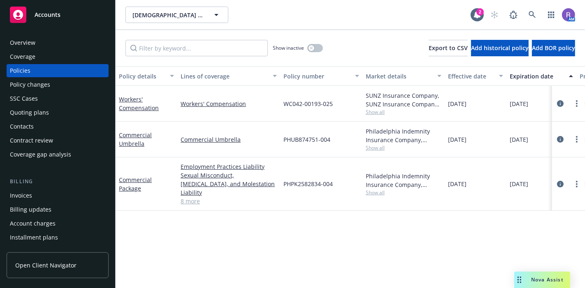
click at [378, 112] on span "Show all" at bounding box center [404, 112] width 76 height 7
click at [536, 18] on icon at bounding box center [532, 14] width 7 height 7
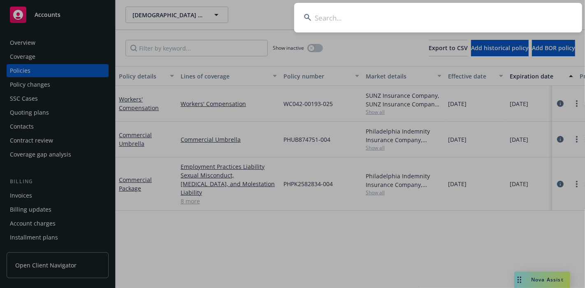
click at [492, 18] on input at bounding box center [438, 18] width 288 height 30
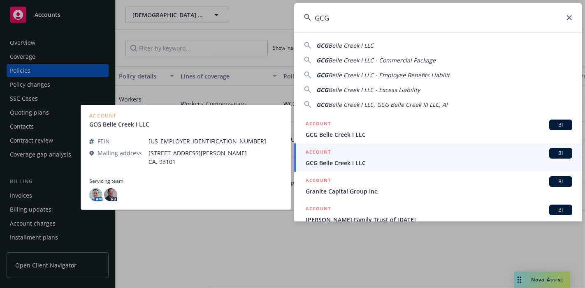
type input "GCG"
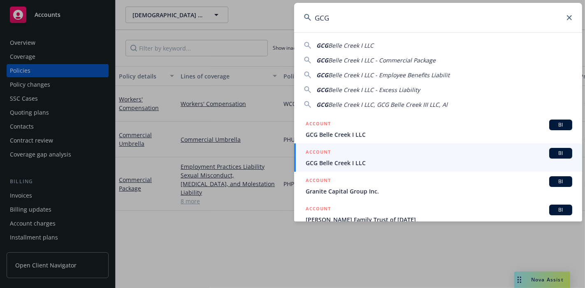
click at [331, 159] on span "GCG Belle Creek I LLC" at bounding box center [439, 163] width 267 height 9
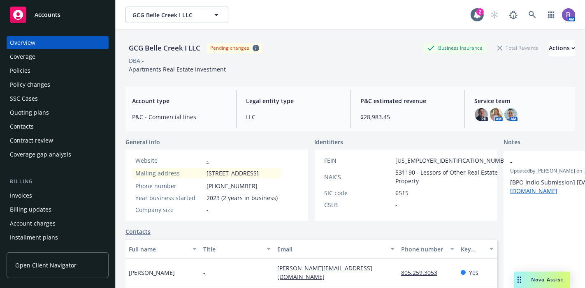
click at [47, 70] on div "Policies" at bounding box center [57, 70] width 95 height 13
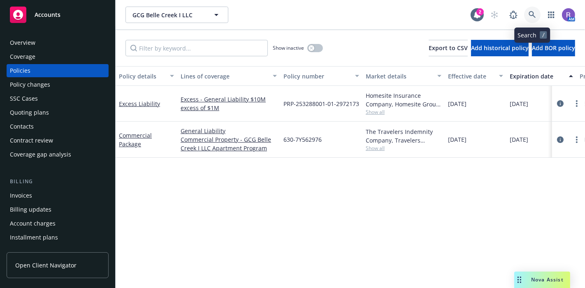
click at [537, 11] on link at bounding box center [532, 15] width 16 height 16
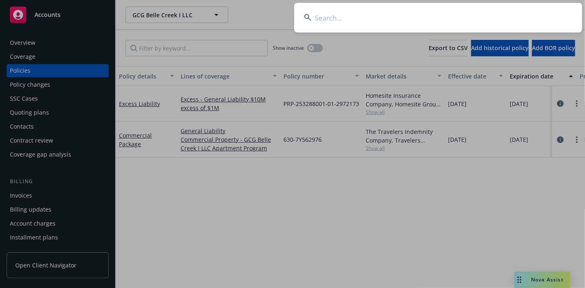
click at [507, 16] on input at bounding box center [438, 18] width 288 height 30
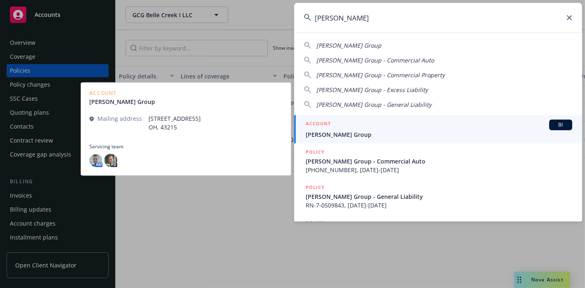
type input "[PERSON_NAME]"
click at [372, 136] on span "[PERSON_NAME] Group" at bounding box center [439, 134] width 267 height 9
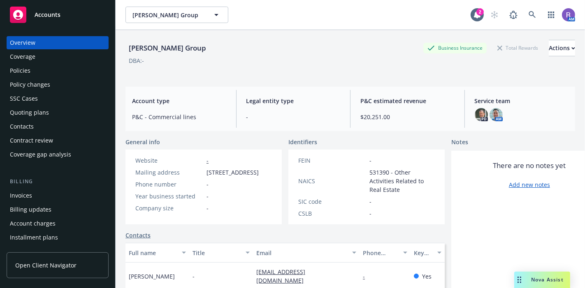
click at [15, 72] on div "Policies" at bounding box center [20, 70] width 21 height 13
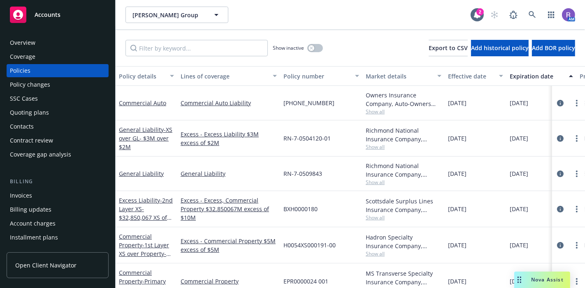
scroll to position [18, 0]
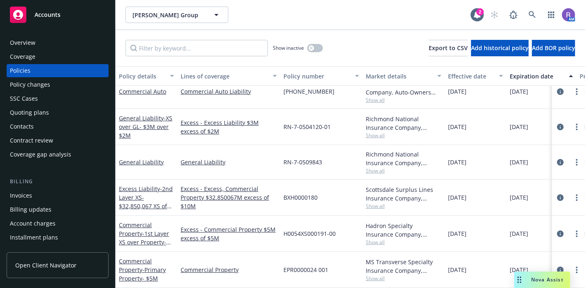
click at [31, 41] on div "Overview" at bounding box center [23, 42] width 26 height 13
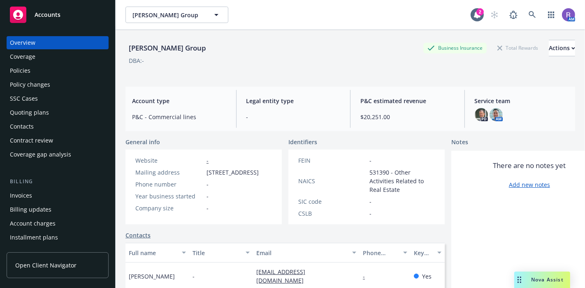
click at [21, 74] on div "Policies" at bounding box center [20, 70] width 21 height 13
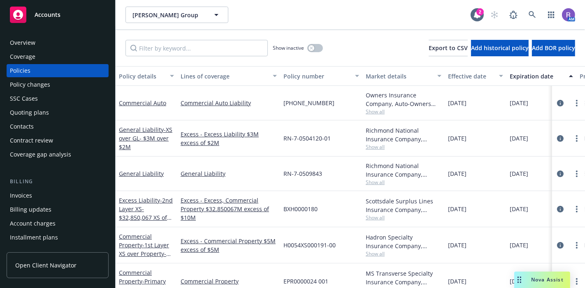
click at [44, 41] on div "Overview" at bounding box center [57, 42] width 95 height 13
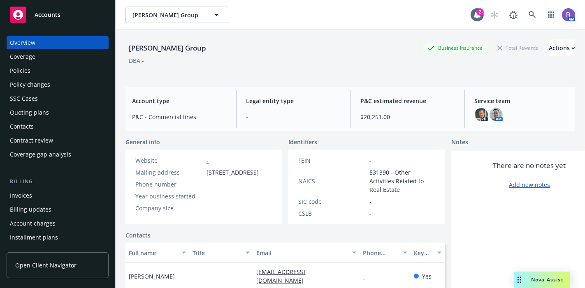
click at [35, 67] on div "Policies" at bounding box center [57, 70] width 95 height 13
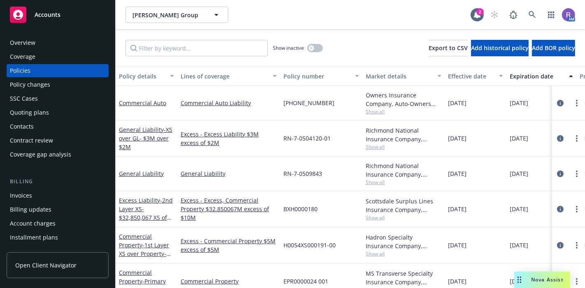
click at [22, 39] on div "Overview" at bounding box center [23, 42] width 26 height 13
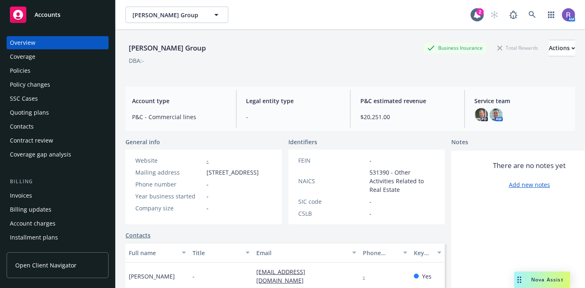
click at [27, 68] on div "Policies" at bounding box center [20, 70] width 21 height 13
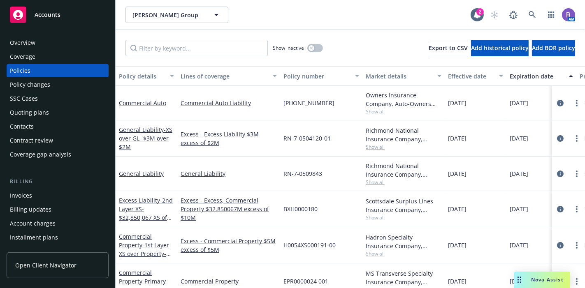
click at [16, 44] on div "Overview" at bounding box center [23, 42] width 26 height 13
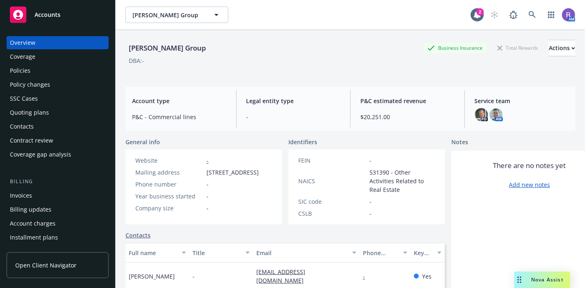
click at [44, 70] on div "Policies" at bounding box center [57, 70] width 95 height 13
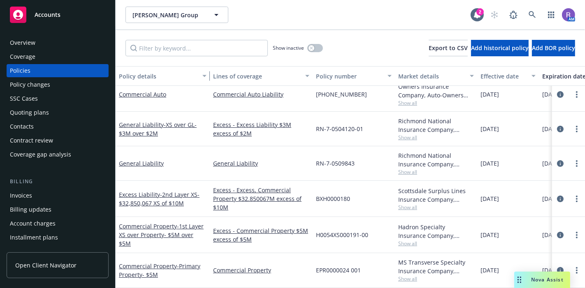
scroll to position [13, 0]
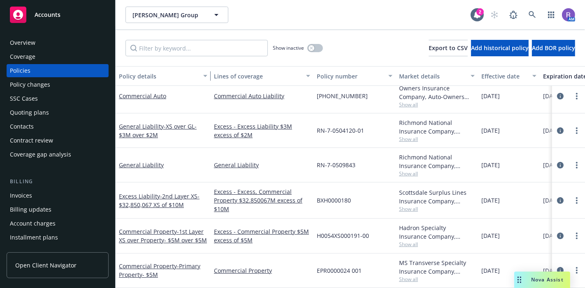
drag, startPoint x: 172, startPoint y: 76, endPoint x: 206, endPoint y: 77, distance: 33.3
click at [206, 77] on div "button" at bounding box center [206, 76] width 4 height 19
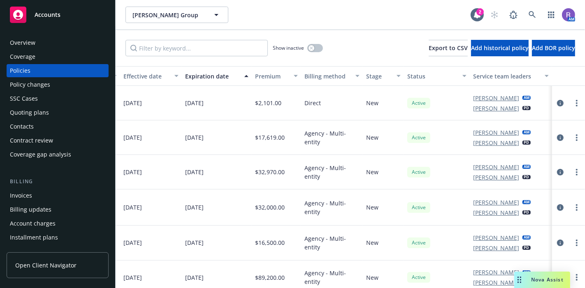
scroll to position [0, 31]
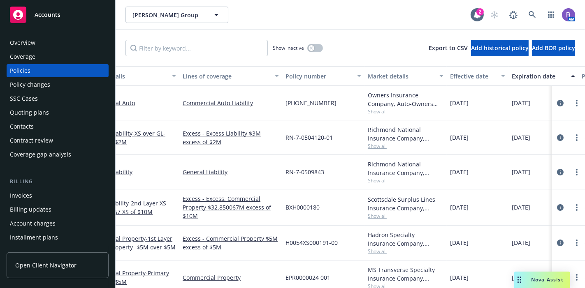
click at [15, 197] on div "Invoices" at bounding box center [21, 195] width 22 height 13
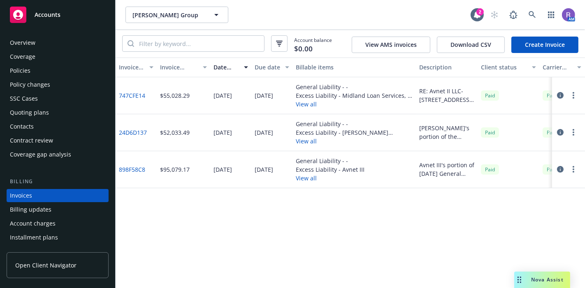
click at [23, 46] on div "Overview" at bounding box center [23, 42] width 26 height 13
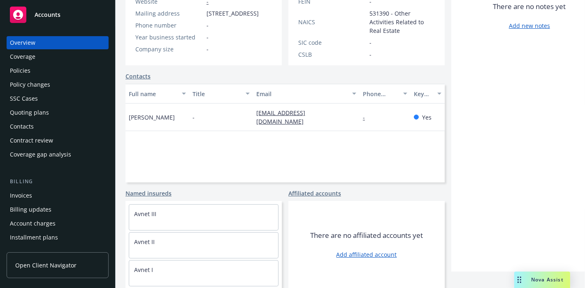
click at [261, 177] on div "General info Website - Mailing address [STREET_ADDRESS] Phone number - Year bus…" at bounding box center [284, 134] width 319 height 310
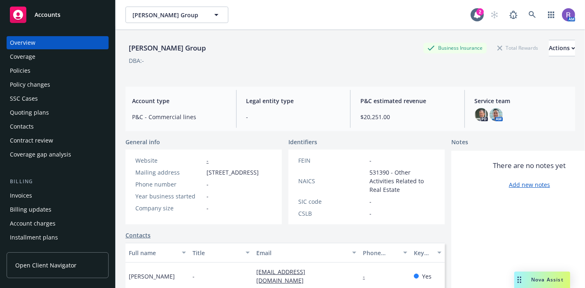
click at [30, 71] on div "Policies" at bounding box center [57, 70] width 95 height 13
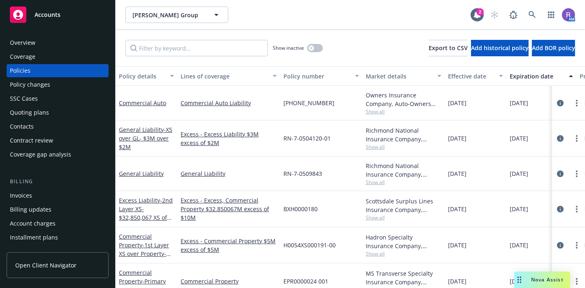
click at [43, 41] on div "Overview" at bounding box center [57, 42] width 95 height 13
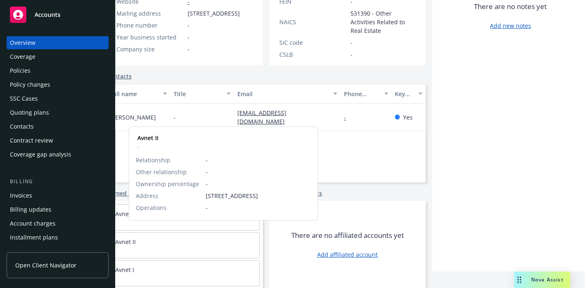
scroll to position [169, 0]
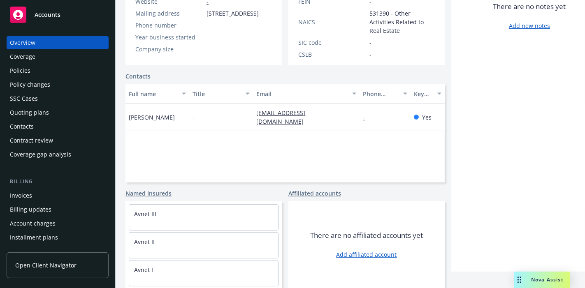
click at [35, 194] on div "Invoices" at bounding box center [57, 195] width 95 height 13
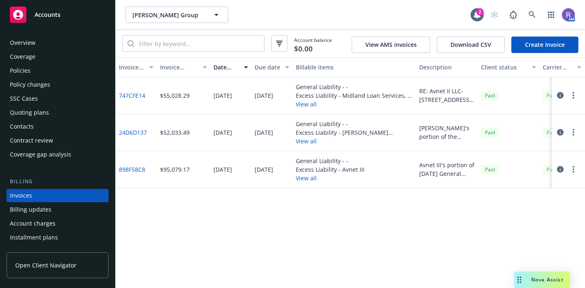
scroll to position [38, 0]
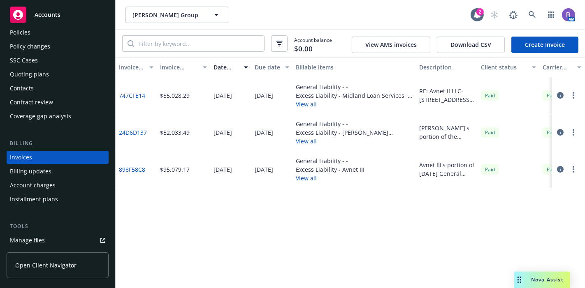
click at [561, 100] on button "button" at bounding box center [560, 95] width 10 height 10
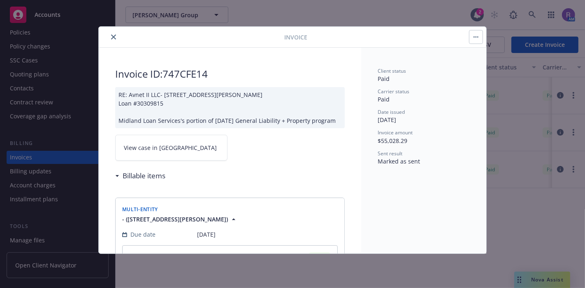
click at [111, 37] on icon "close" at bounding box center [113, 37] width 5 height 5
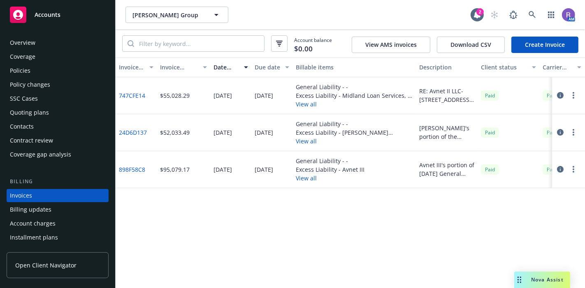
click at [21, 73] on div "Policies" at bounding box center [20, 70] width 21 height 13
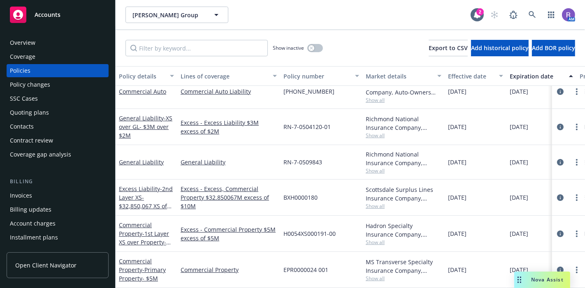
scroll to position [0, 96]
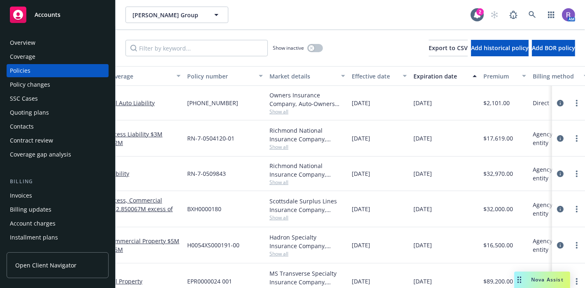
click at [35, 42] on div "Overview" at bounding box center [57, 42] width 95 height 13
